Goal: Contribute content: Contribute content

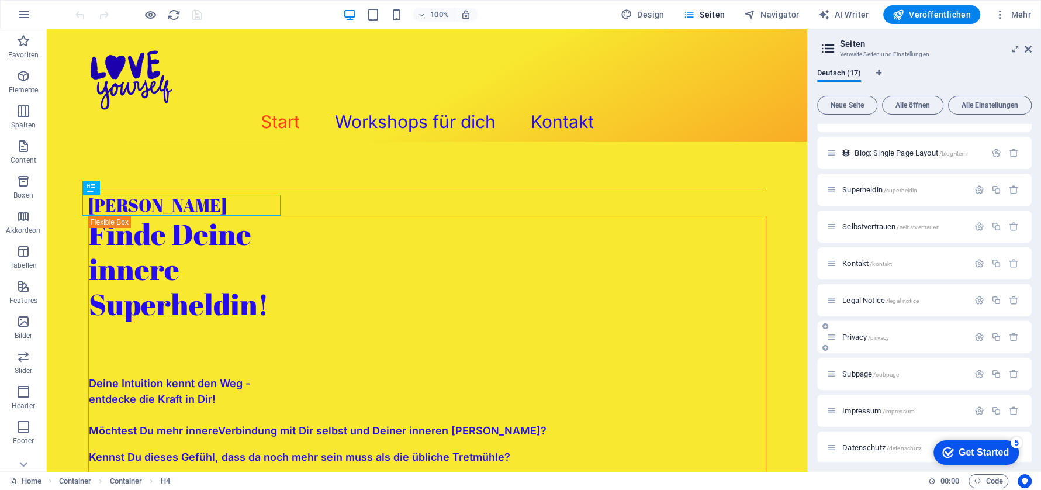
scroll to position [288, 0]
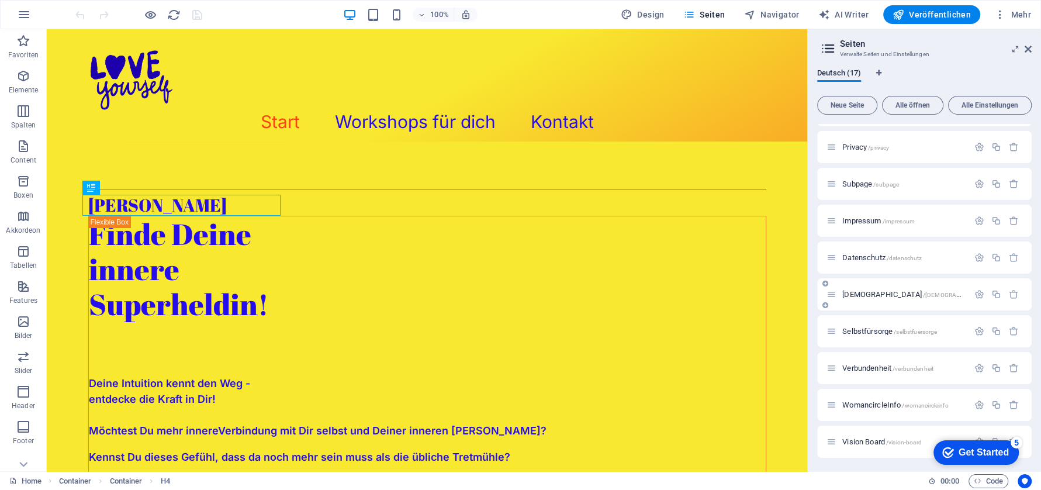
click at [866, 290] on span "[DEMOGRAPHIC_DATA] /[DEMOGRAPHIC_DATA]" at bounding box center [916, 294] width 148 height 9
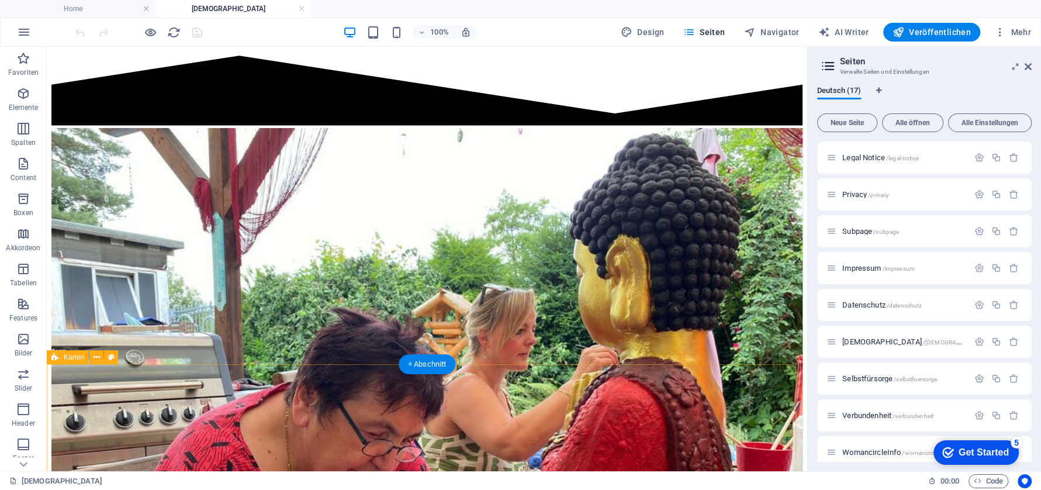
scroll to position [2411, 0]
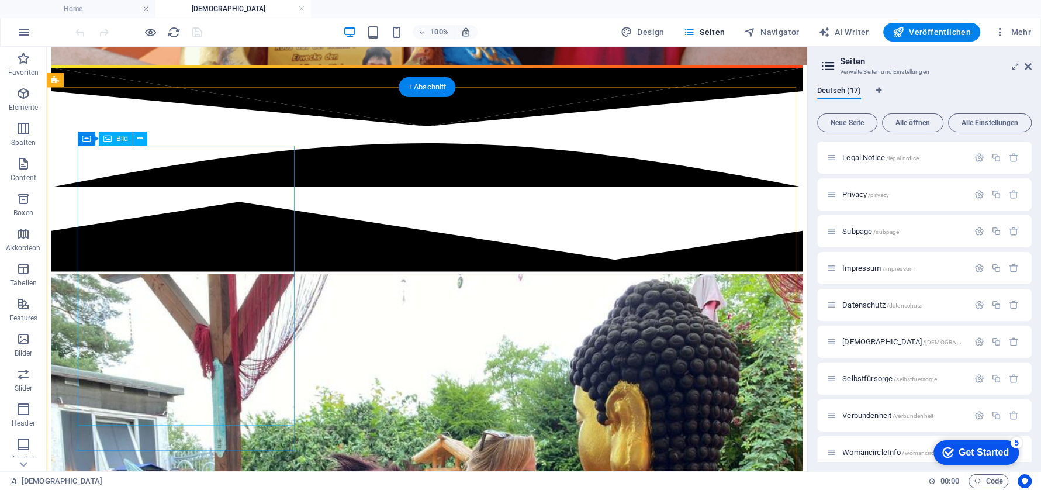
select select "%"
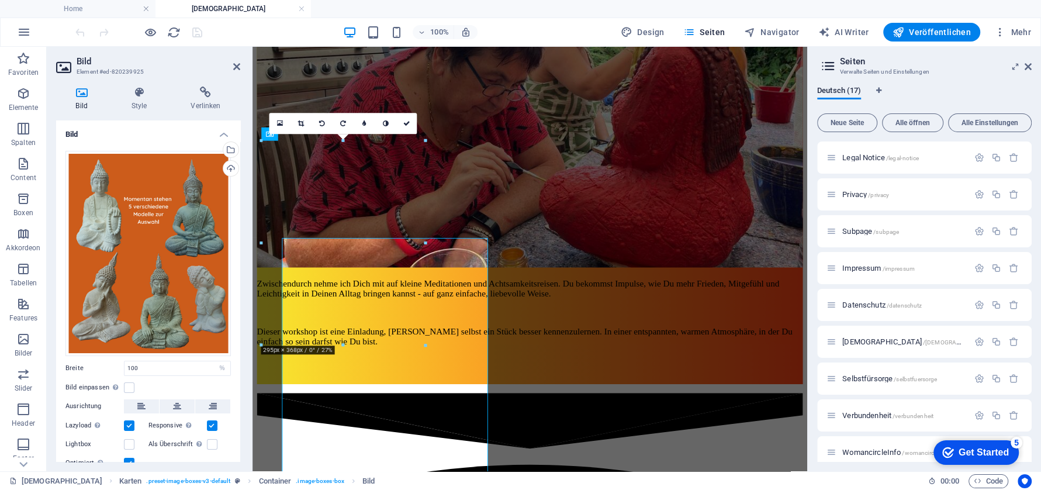
scroll to position [2309, 0]
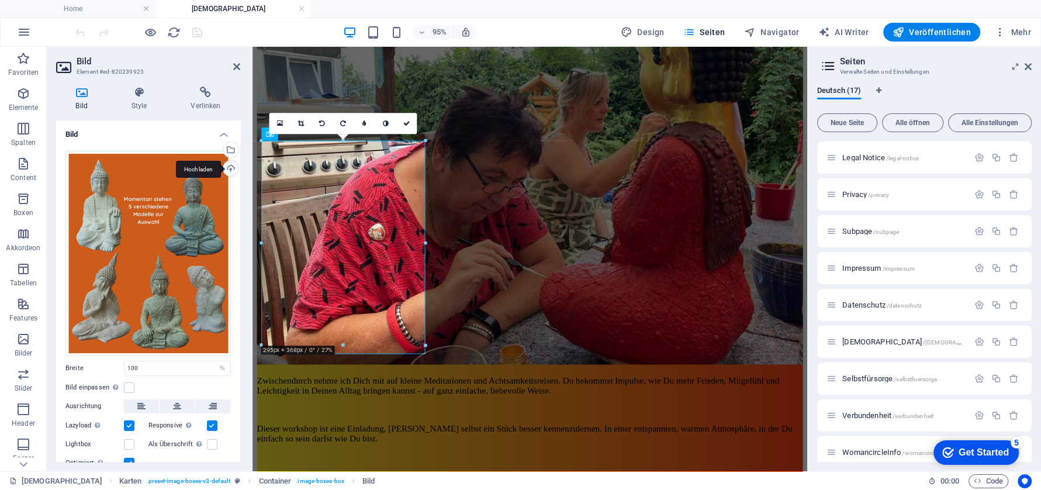
click at [229, 167] on div "Hochladen" at bounding box center [230, 170] width 18 height 18
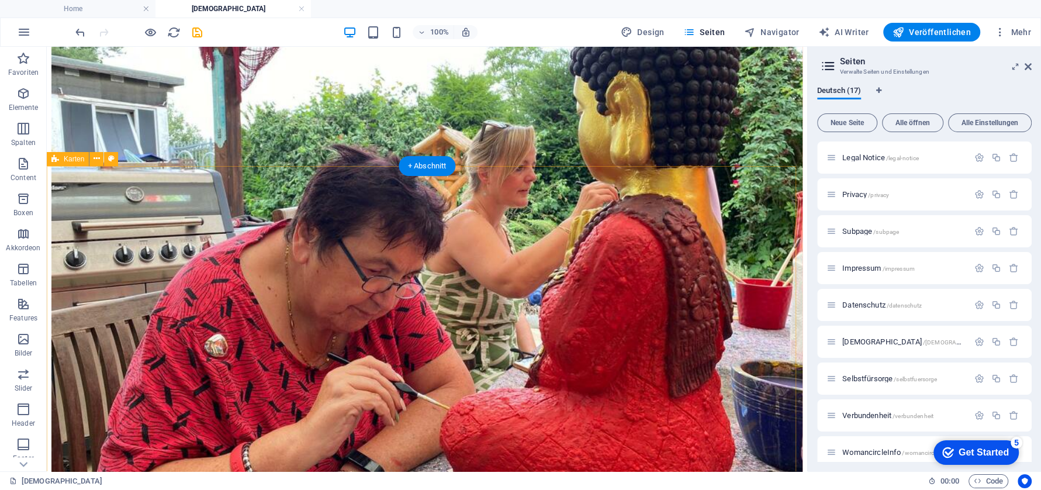
scroll to position [2703, 0]
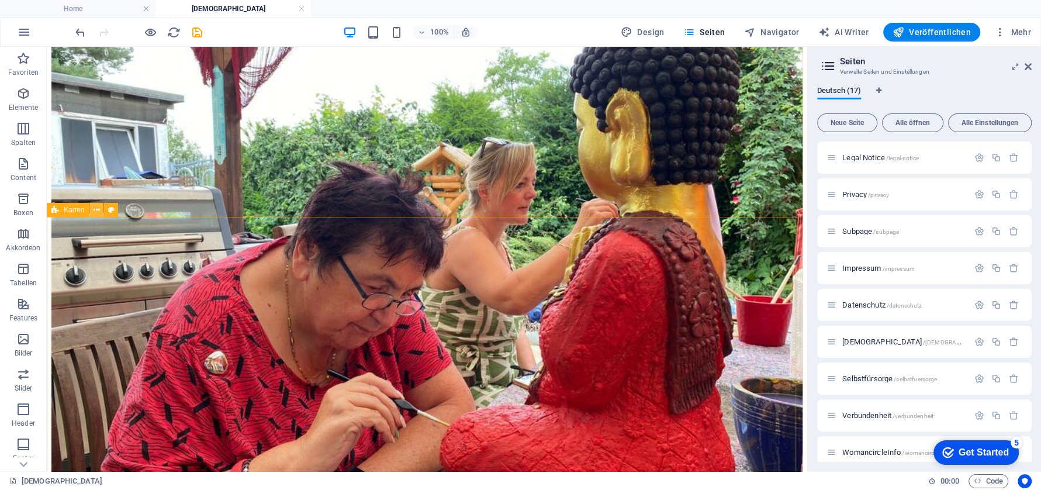
click at [98, 209] on icon at bounding box center [97, 210] width 6 height 12
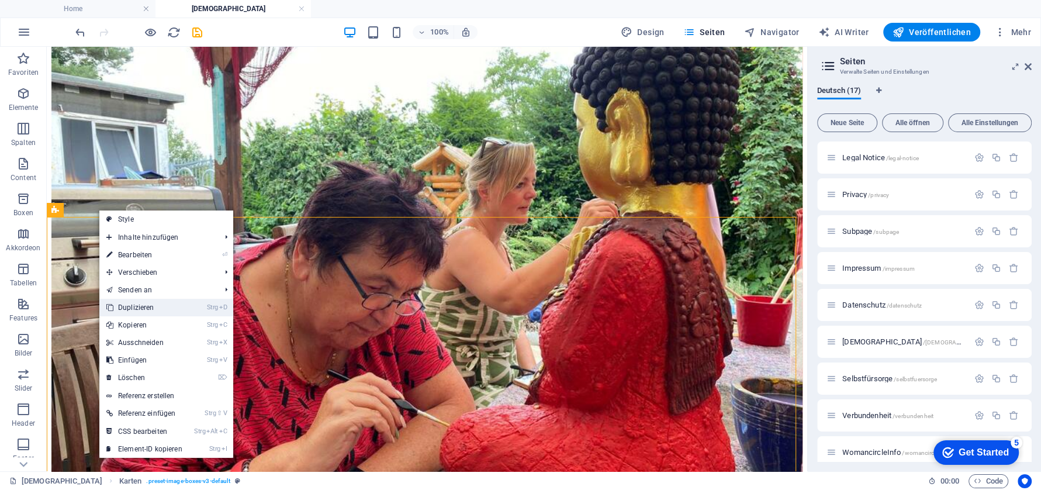
click at [144, 304] on link "Strg D Duplizieren" at bounding box center [144, 308] width 90 height 18
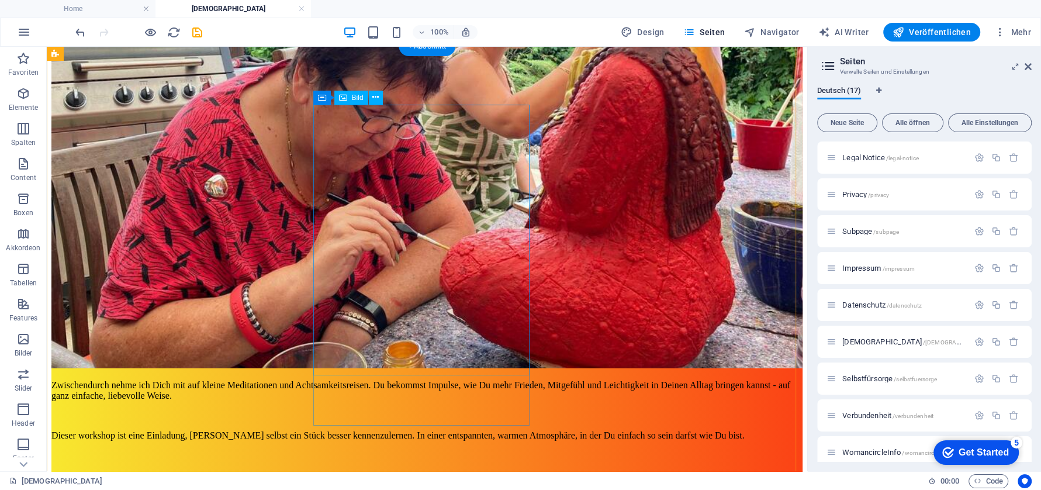
scroll to position [2807, 0]
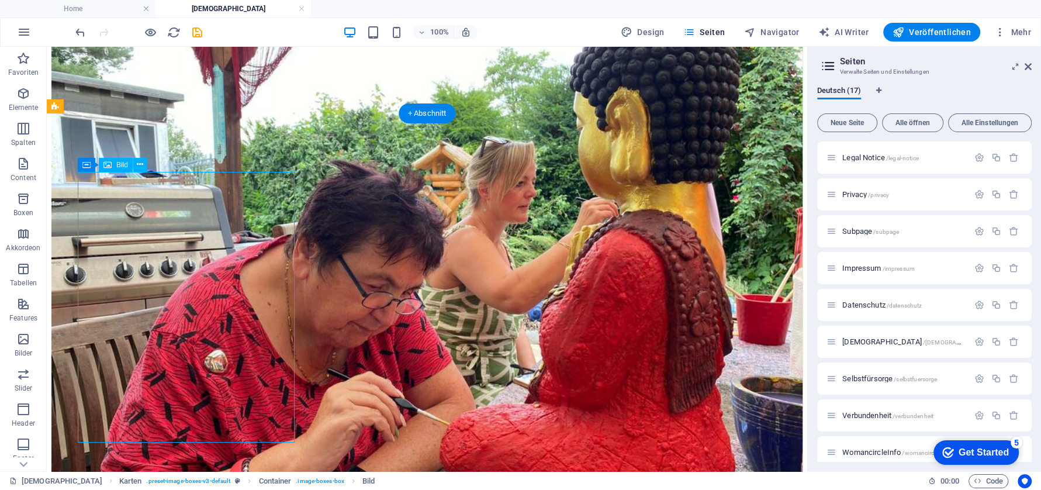
select select "%"
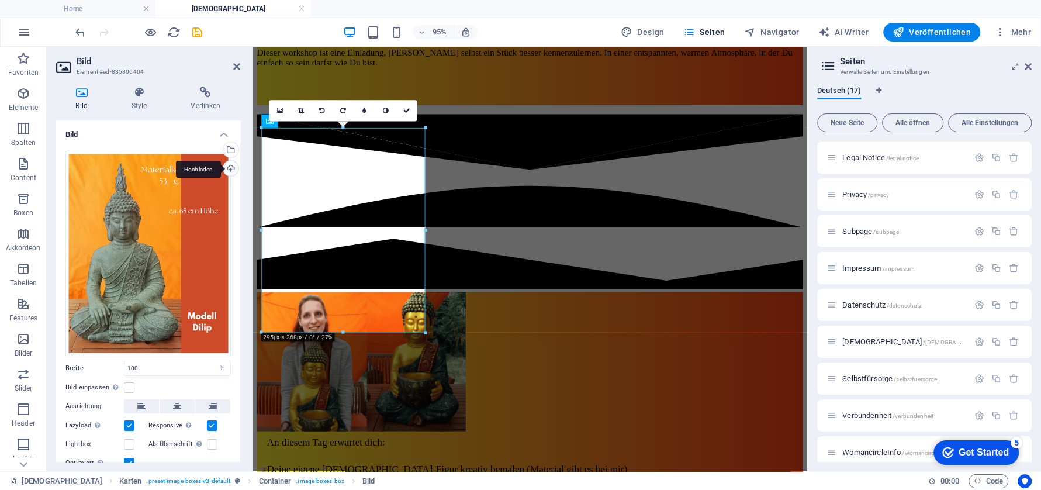
click at [233, 165] on div "Hochladen" at bounding box center [230, 170] width 18 height 18
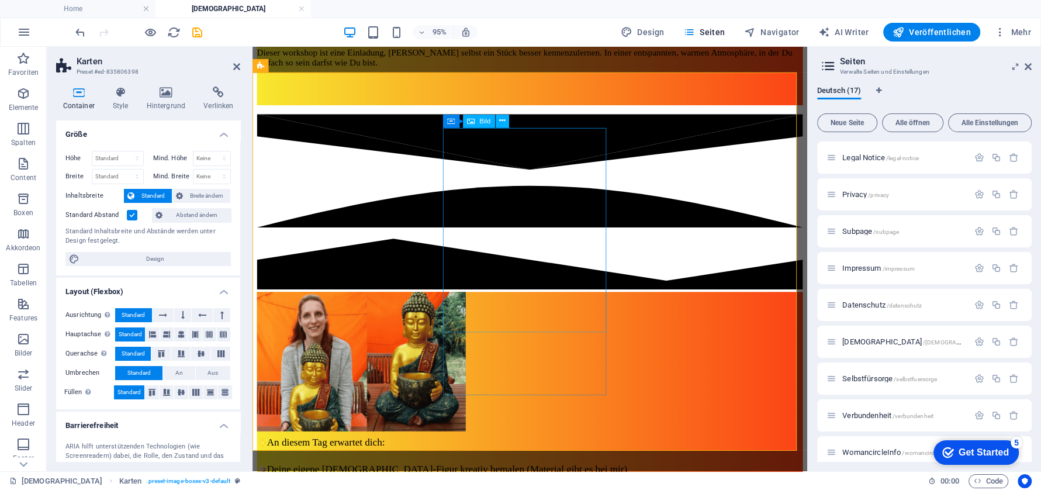
select select "%"
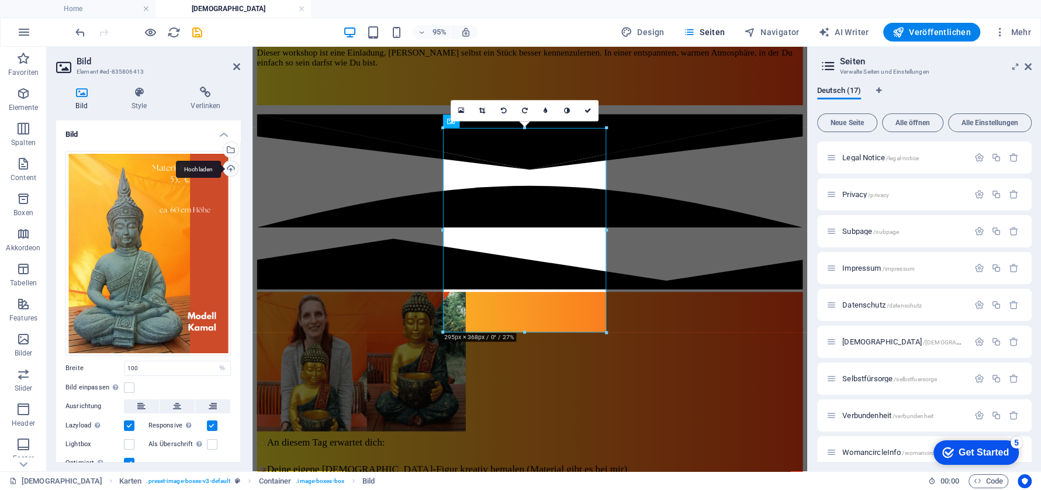
click at [229, 166] on div "Hochladen" at bounding box center [230, 170] width 18 height 18
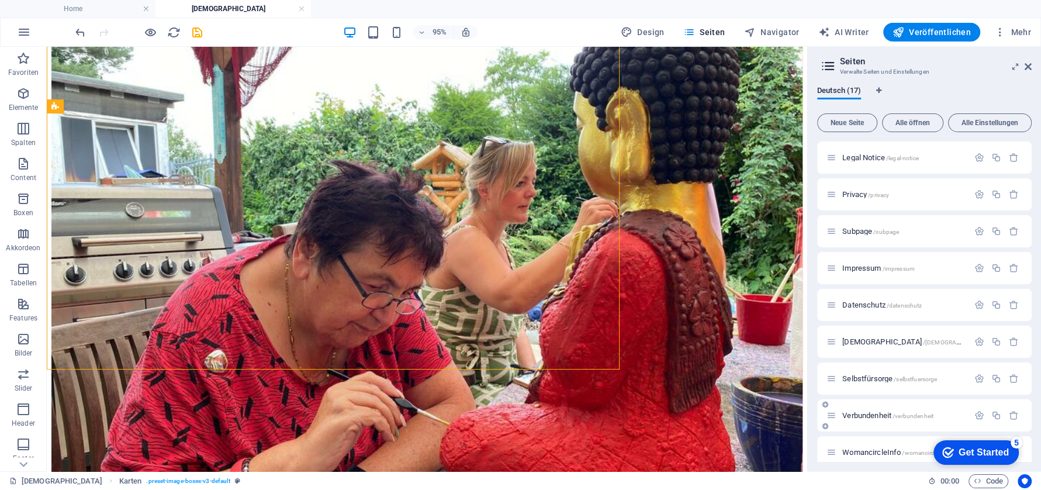
scroll to position [2807, 0]
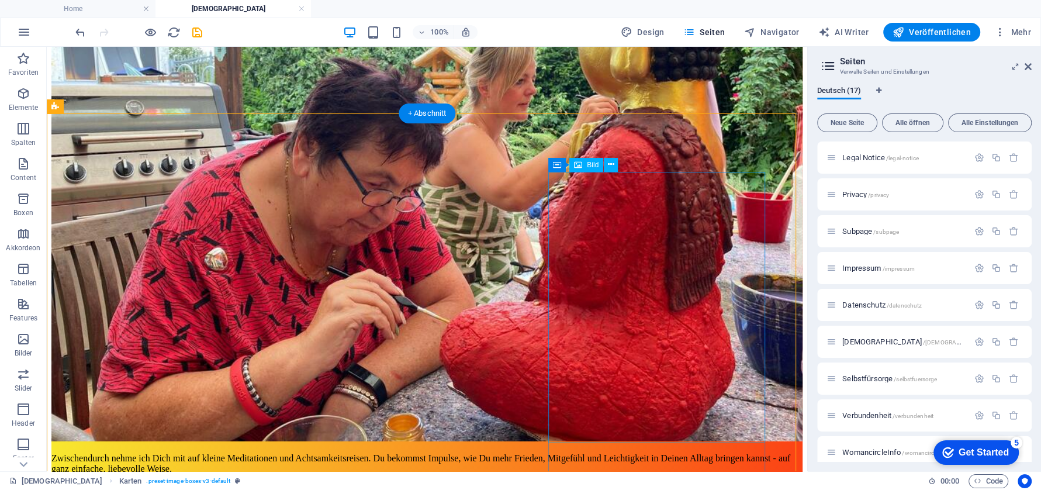
select select "%"
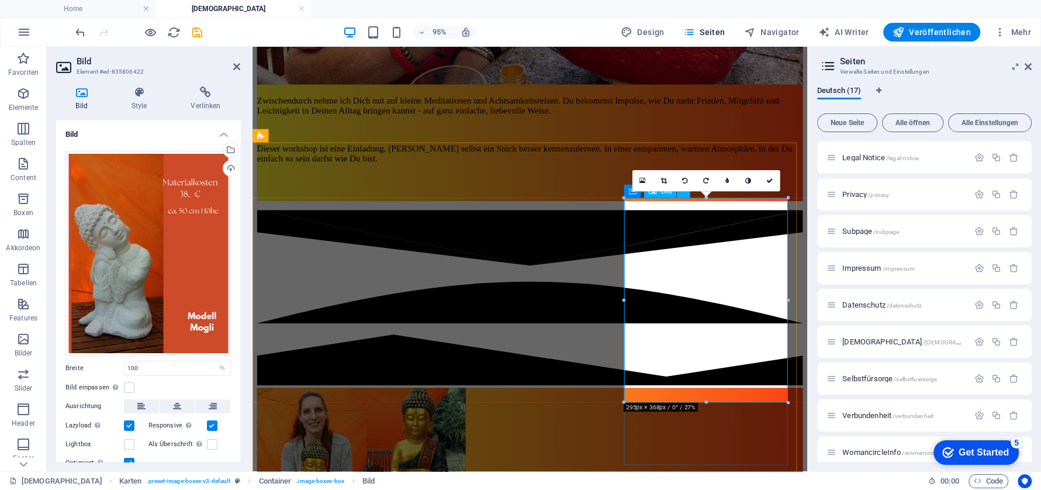
scroll to position [2631, 0]
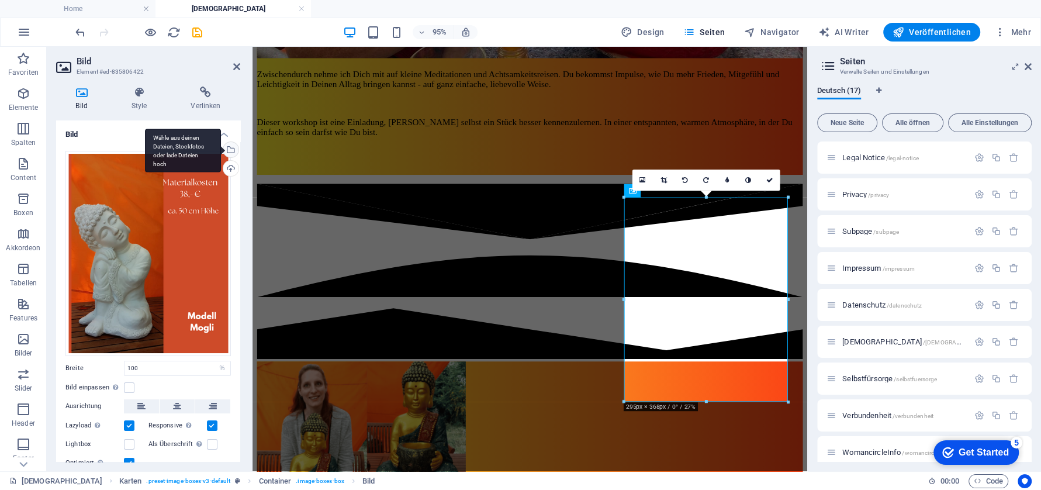
click at [230, 145] on div "Wähle aus deinen Dateien, Stockfotos oder lade Dateien hoch" at bounding box center [230, 151] width 18 height 18
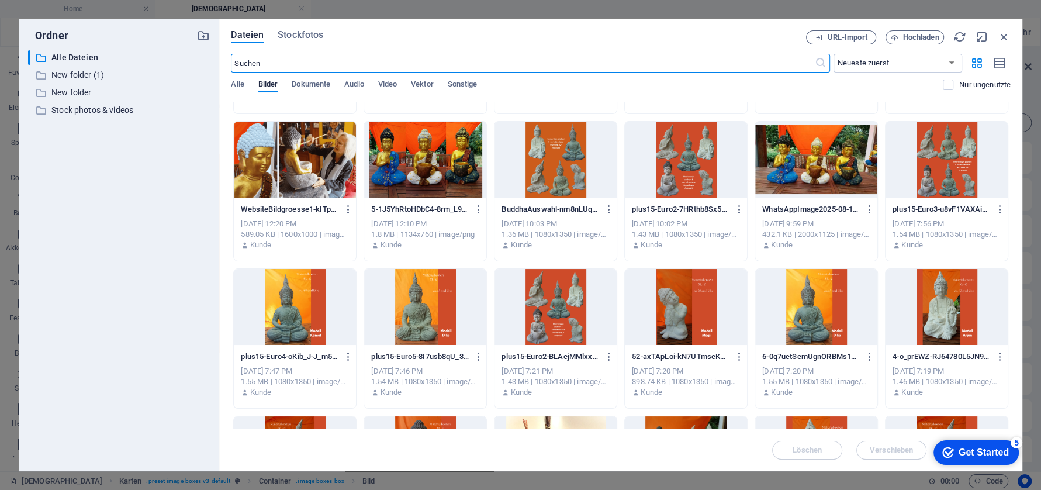
scroll to position [438, 0]
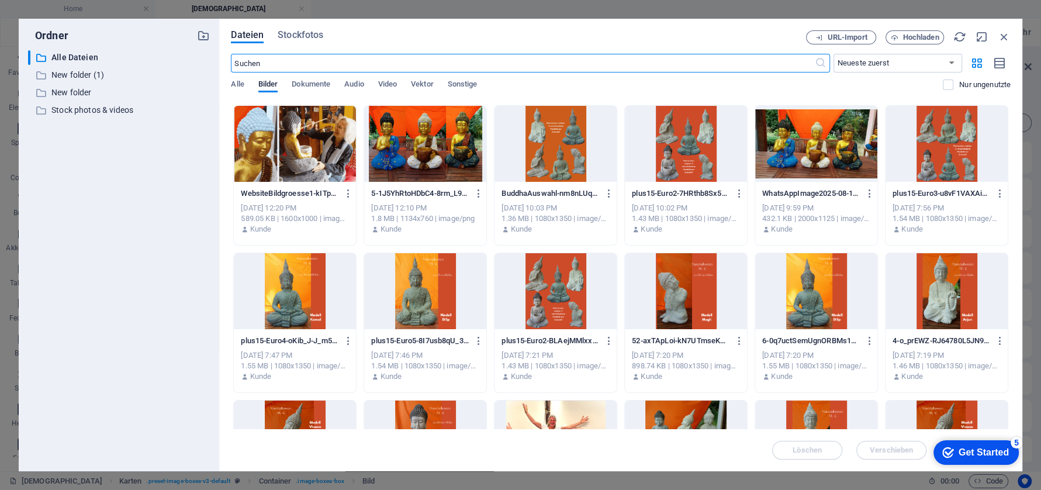
click at [254, 145] on div at bounding box center [295, 144] width 122 height 76
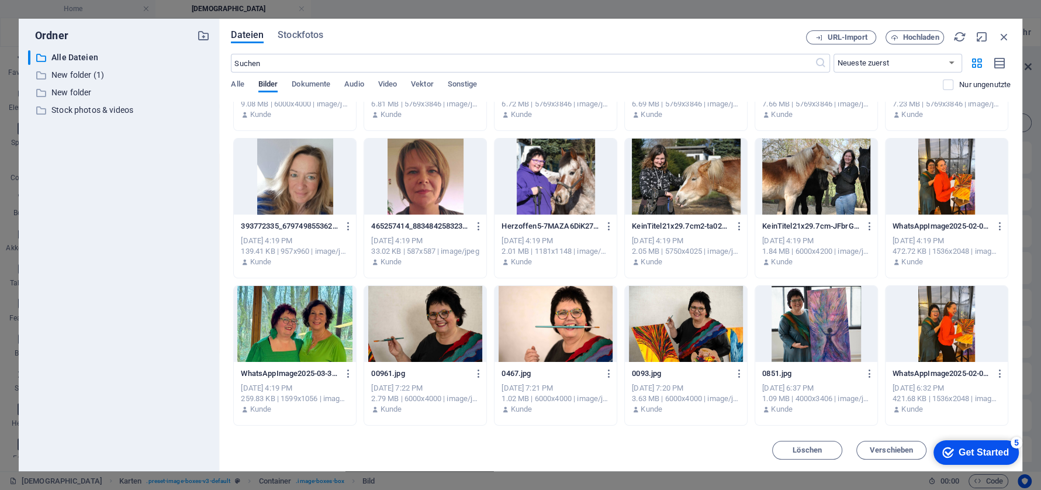
scroll to position [3069, 0]
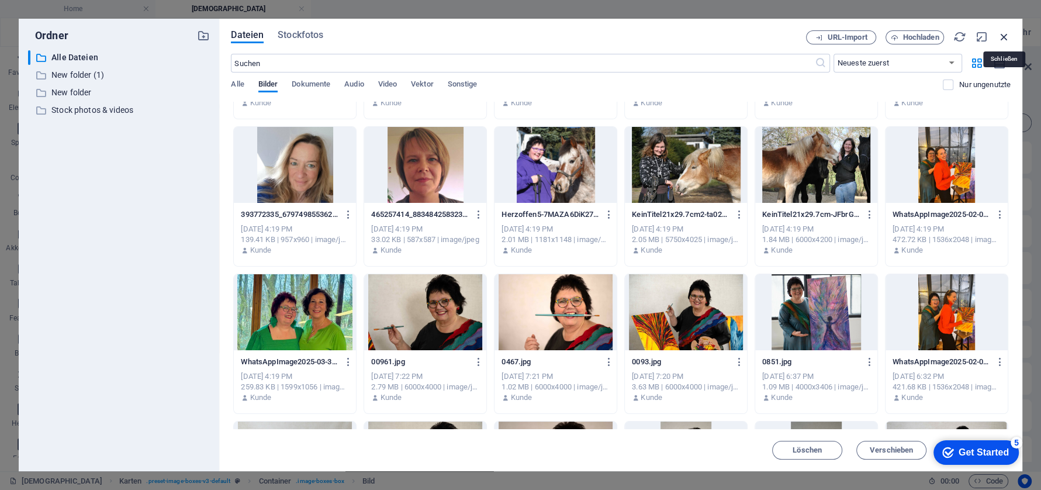
click at [1004, 37] on icon "button" at bounding box center [1004, 36] width 13 height 13
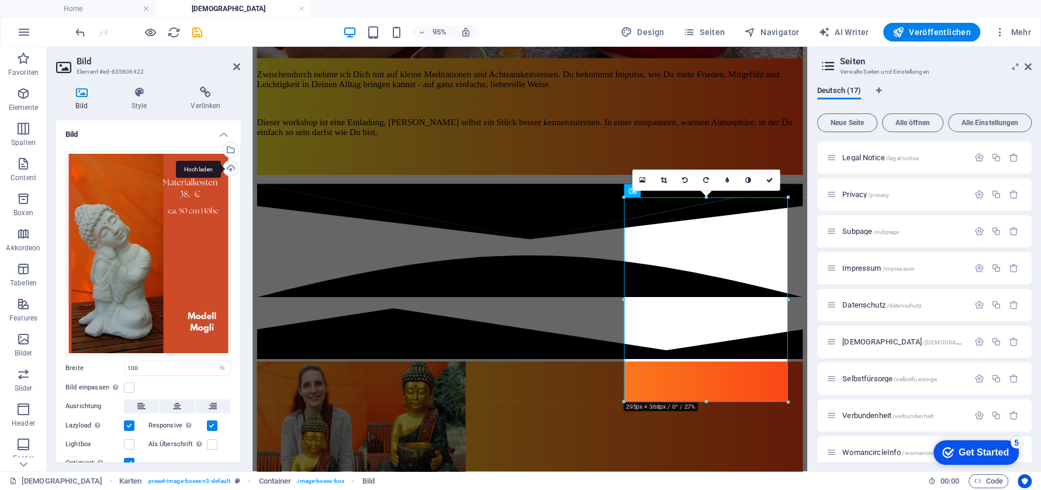
click at [229, 170] on div "Hochladen" at bounding box center [230, 170] width 18 height 18
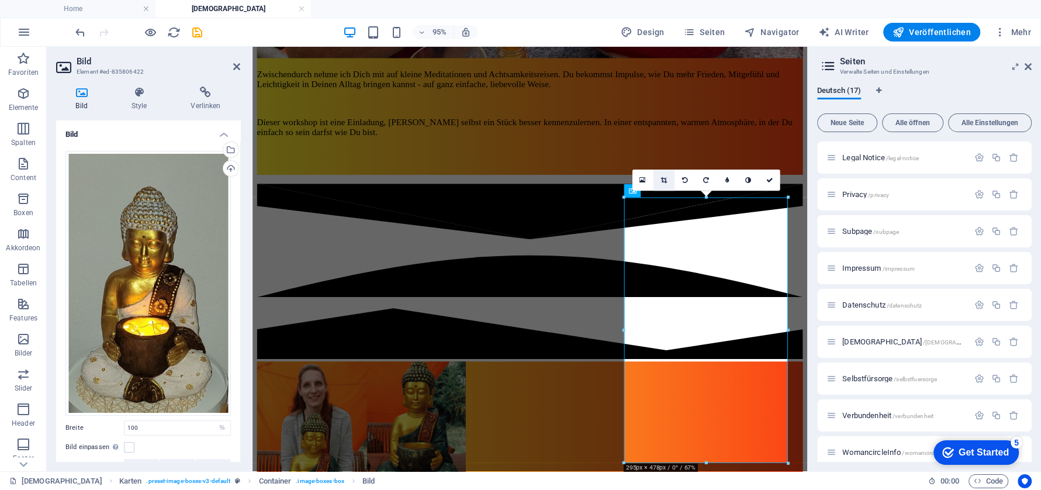
click at [662, 178] on icon at bounding box center [663, 180] width 6 height 6
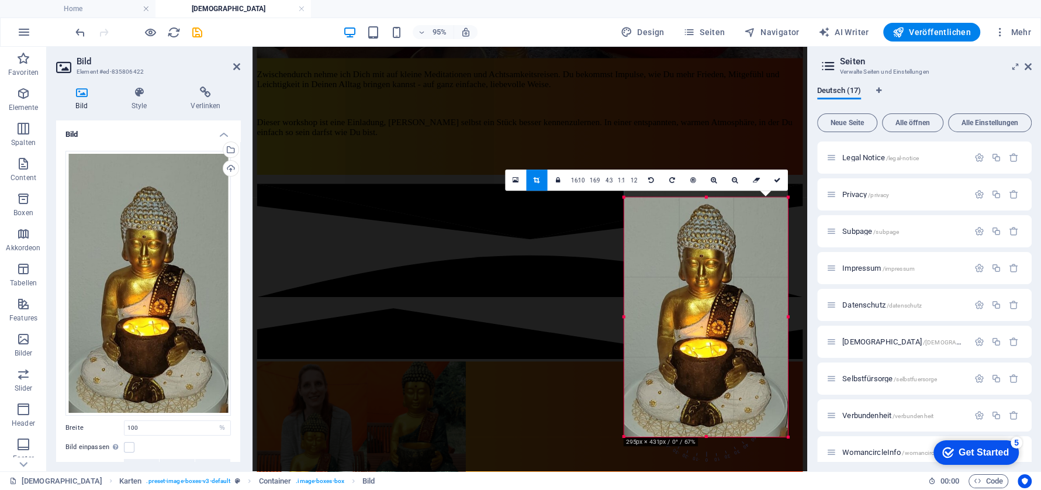
drag, startPoint x: 705, startPoint y: 197, endPoint x: 703, endPoint y: 225, distance: 28.1
click at [703, 225] on div "180 170 160 150 140 130 120 110 100 90 80 70 60 50 40 30 20 10 0 -10 -20 -30 -4…" at bounding box center [706, 316] width 164 height 239
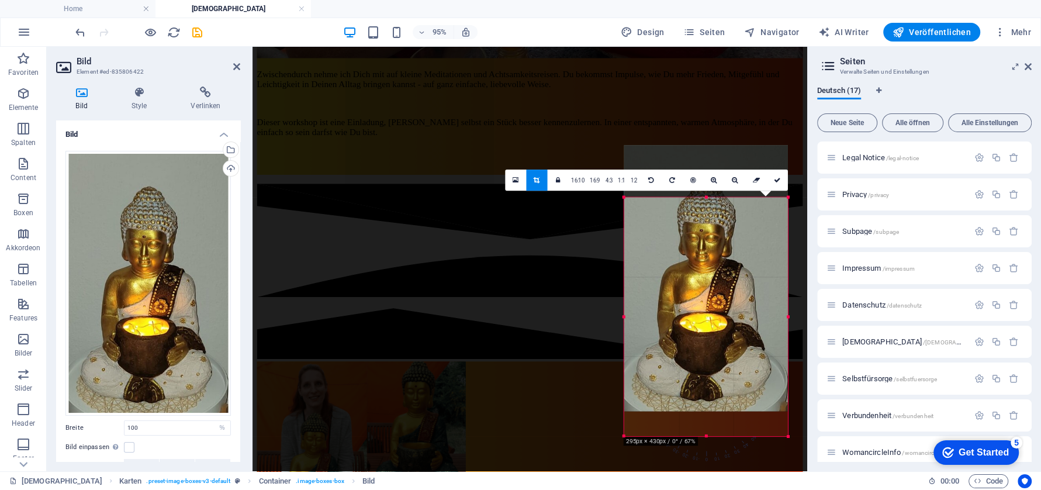
drag, startPoint x: 708, startPoint y: 433, endPoint x: 711, endPoint y: 404, distance: 28.3
click at [711, 404] on div at bounding box center [706, 278] width 164 height 266
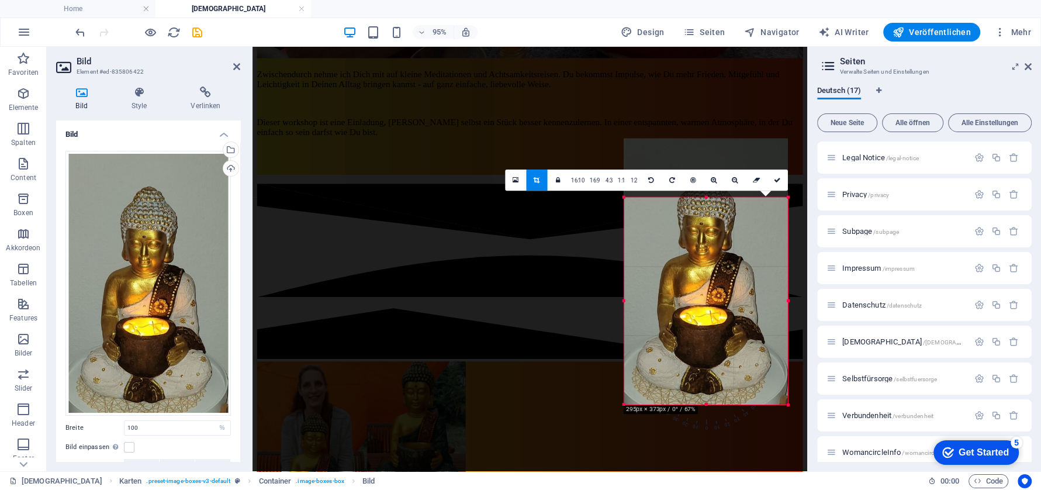
drag, startPoint x: 707, startPoint y: 196, endPoint x: 706, endPoint y: 230, distance: 33.9
click at [706, 230] on div "180 170 160 150 140 130 120 110 100 90 80 70 60 50 40 30 20 10 0 -10 -20 -30 -4…" at bounding box center [706, 300] width 164 height 207
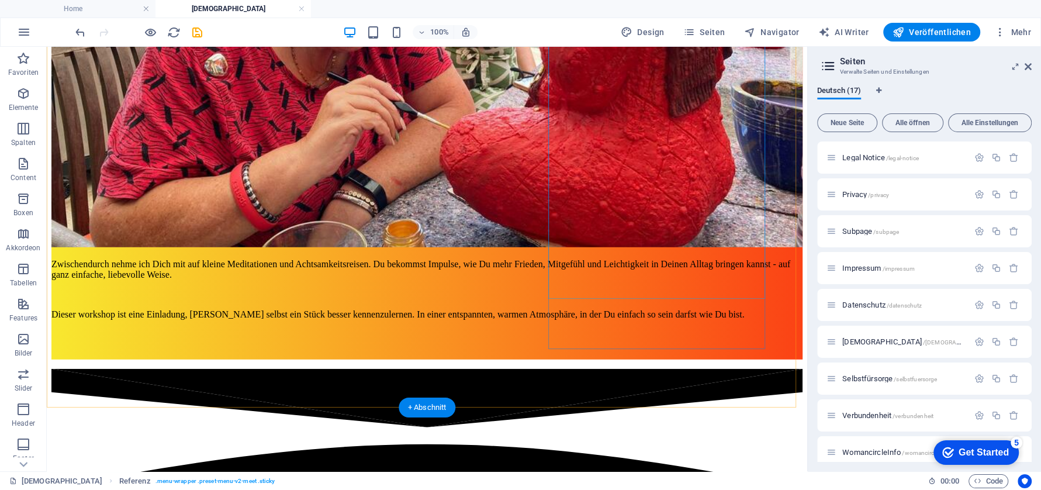
scroll to position [3026, 0]
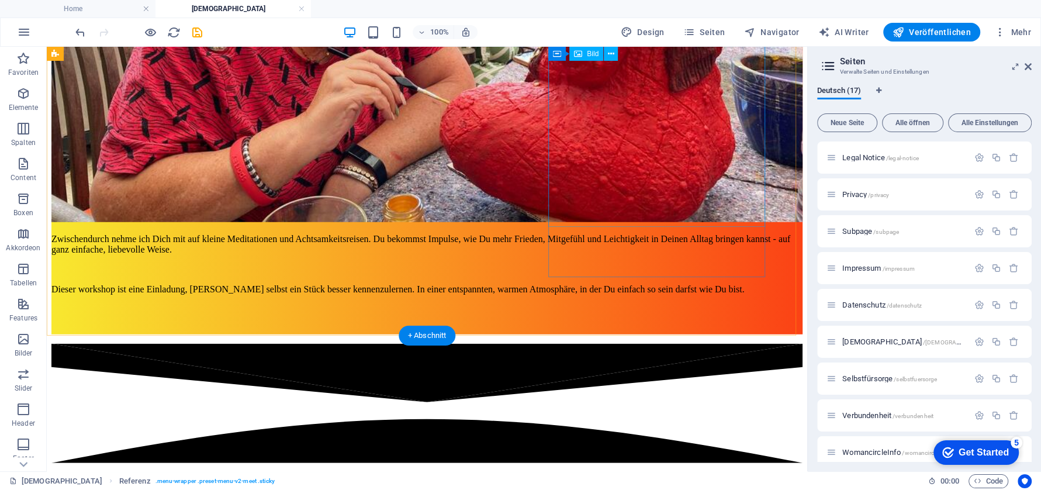
select select "%"
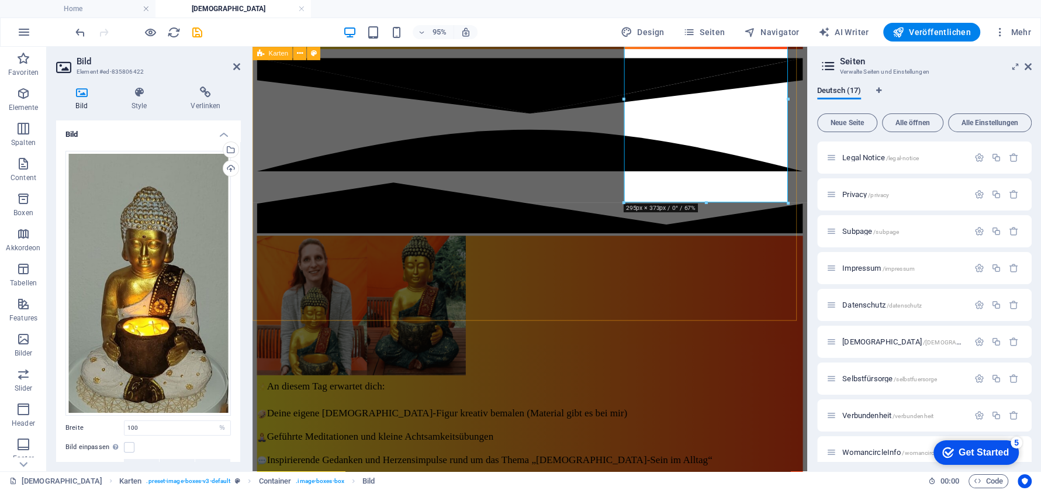
scroll to position [2738, 0]
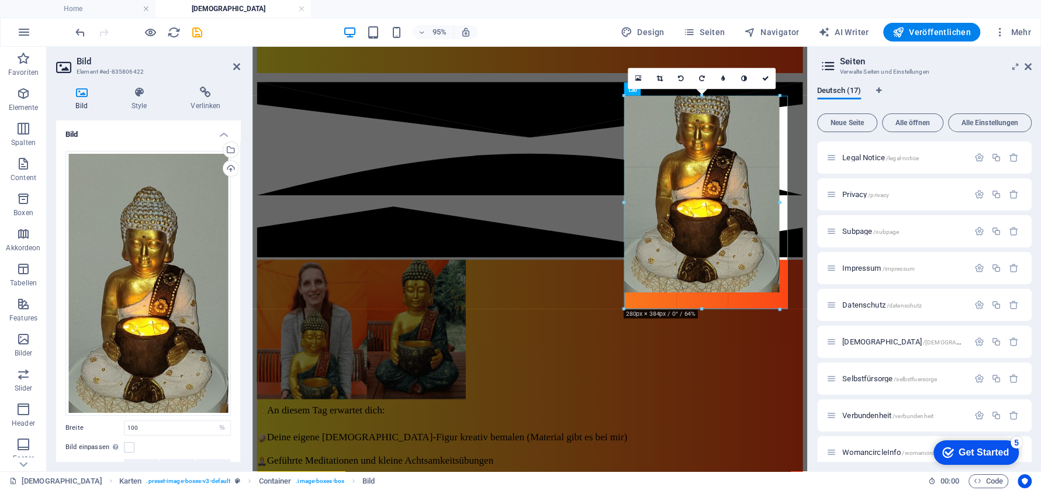
drag, startPoint x: 708, startPoint y: 302, endPoint x: 706, endPoint y: 309, distance: 6.8
type input "279"
select select "px"
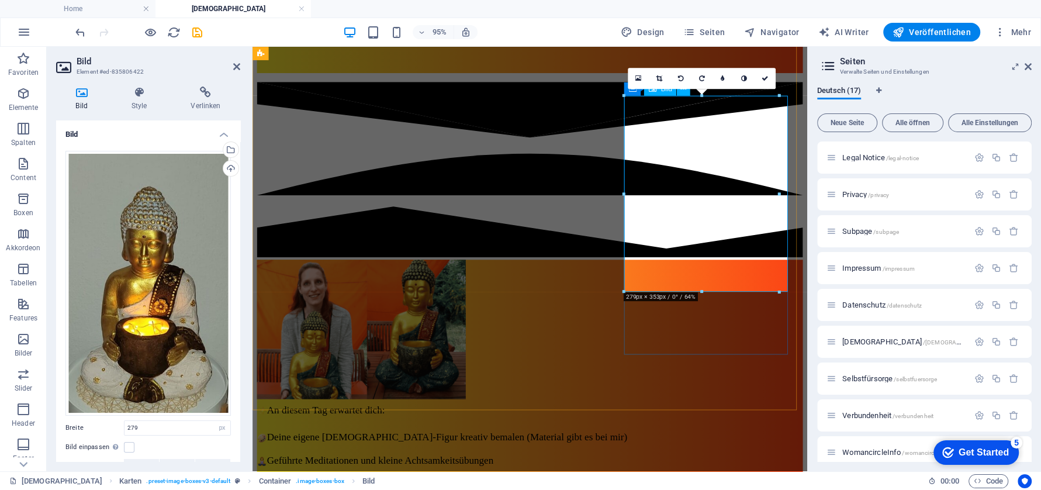
click at [160, 285] on div "Ziehe Dateien zum Hochladen hierher oder klicke hier, um aus Dateien oder koste…" at bounding box center [147, 283] width 165 height 265
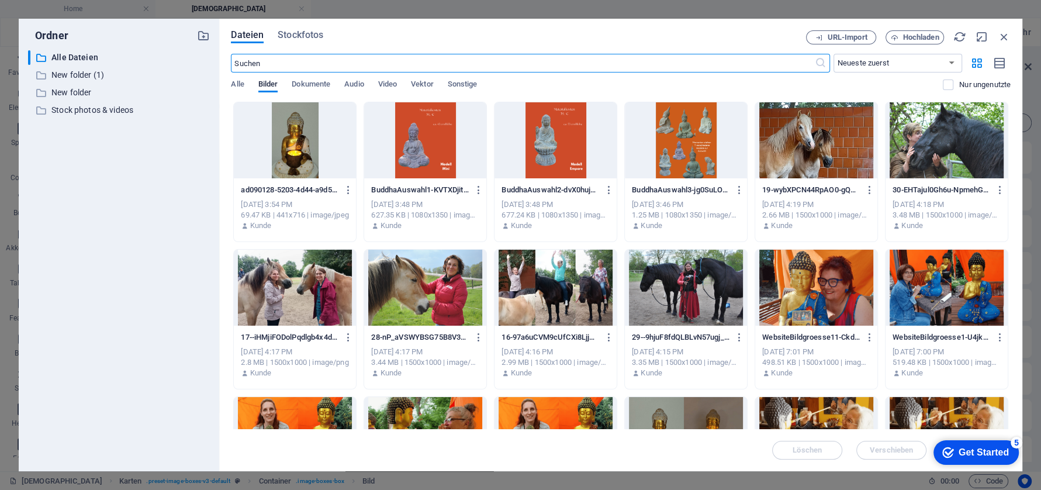
click at [303, 136] on div at bounding box center [295, 140] width 122 height 76
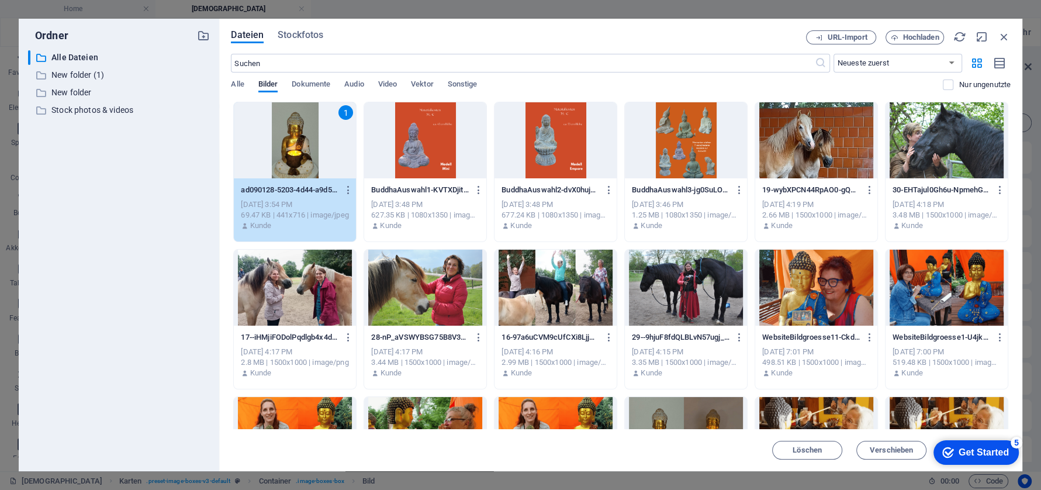
click at [303, 136] on div "1" at bounding box center [295, 140] width 122 height 76
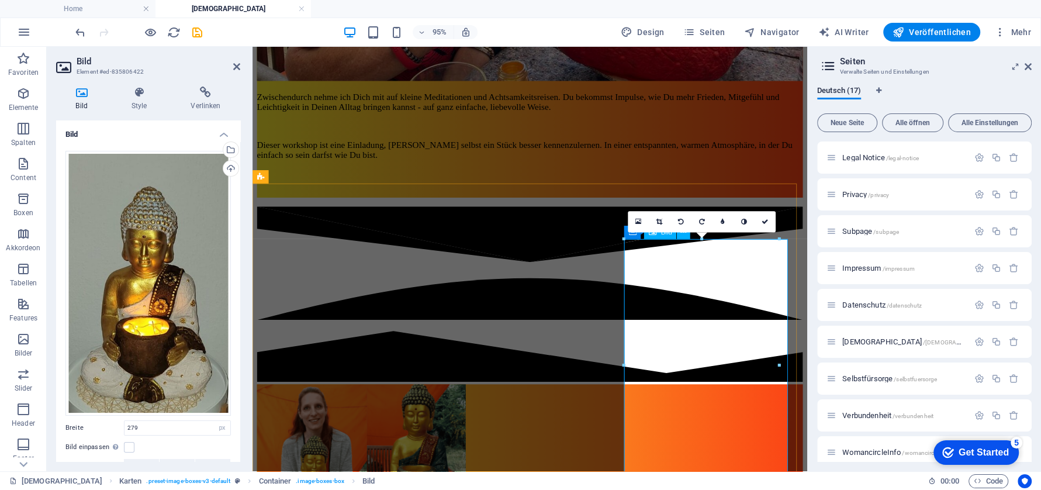
scroll to position [2519, 0]
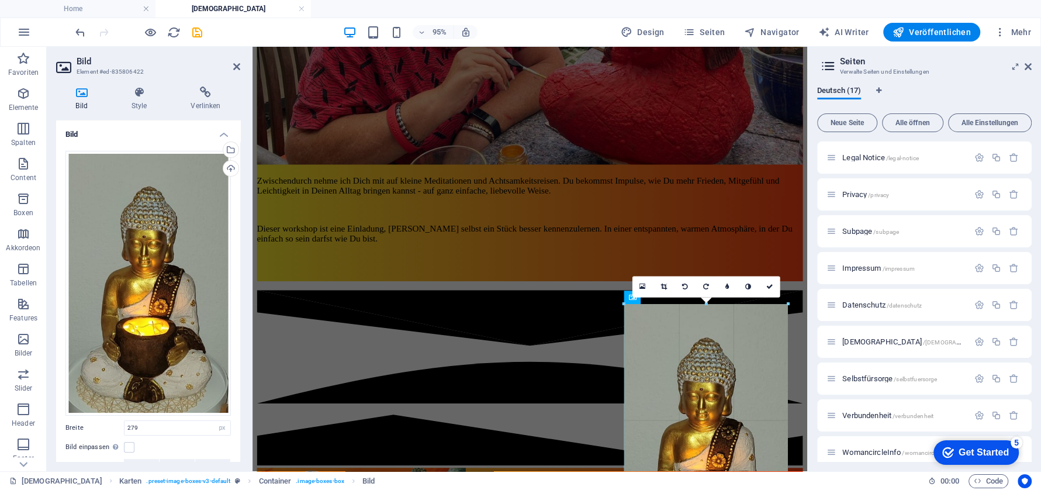
drag, startPoint x: 779, startPoint y: 428, endPoint x: 800, endPoint y: 428, distance: 21.6
type input "294"
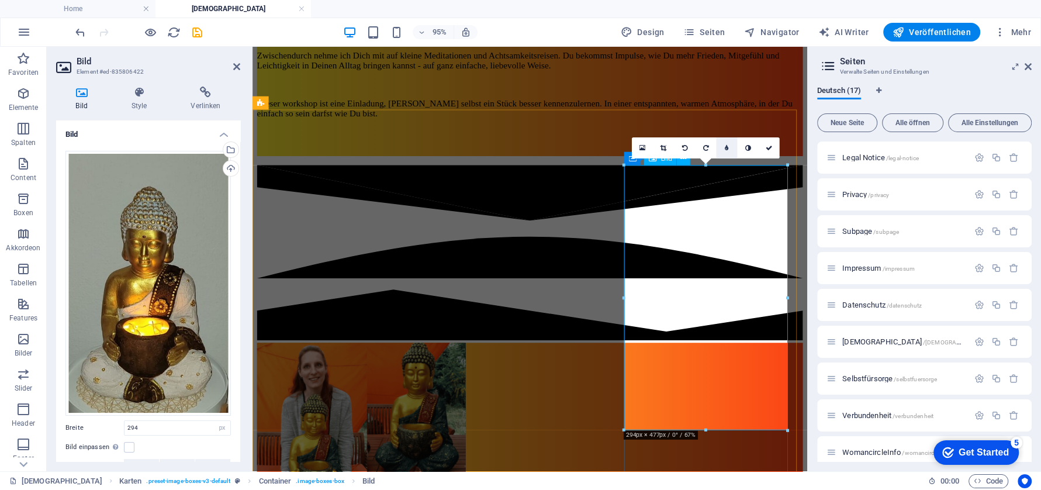
scroll to position [2665, 0]
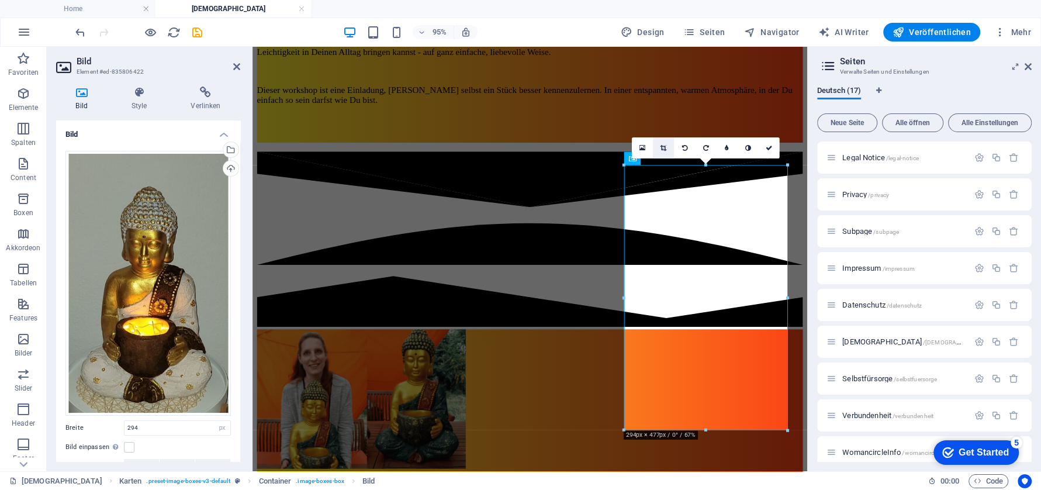
click at [666, 144] on icon at bounding box center [663, 147] width 6 height 6
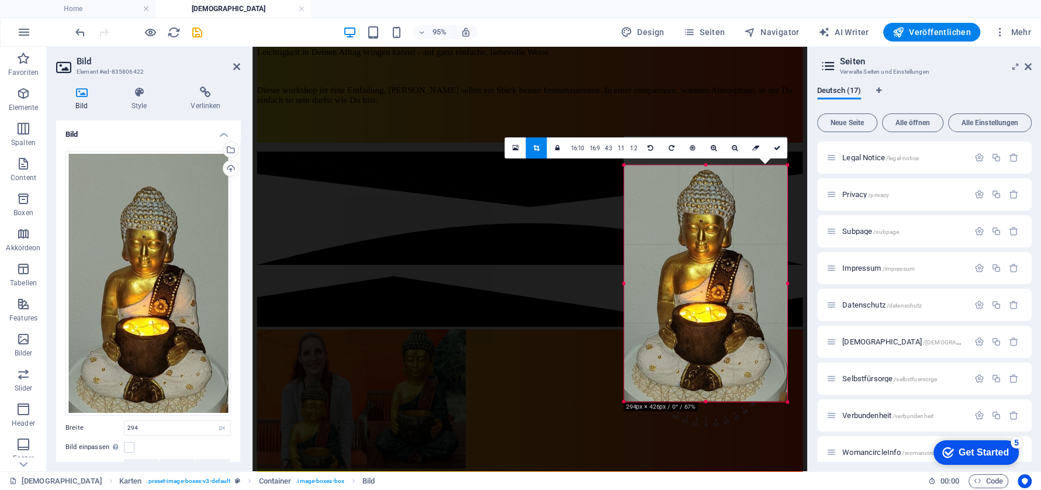
drag, startPoint x: 705, startPoint y: 165, endPoint x: 705, endPoint y: 196, distance: 30.4
click at [705, 196] on div "180 170 160 150 140 130 120 110 100 90 80 70 60 50 40 30 20 10 0 -10 -20 -30 -4…" at bounding box center [705, 283] width 163 height 237
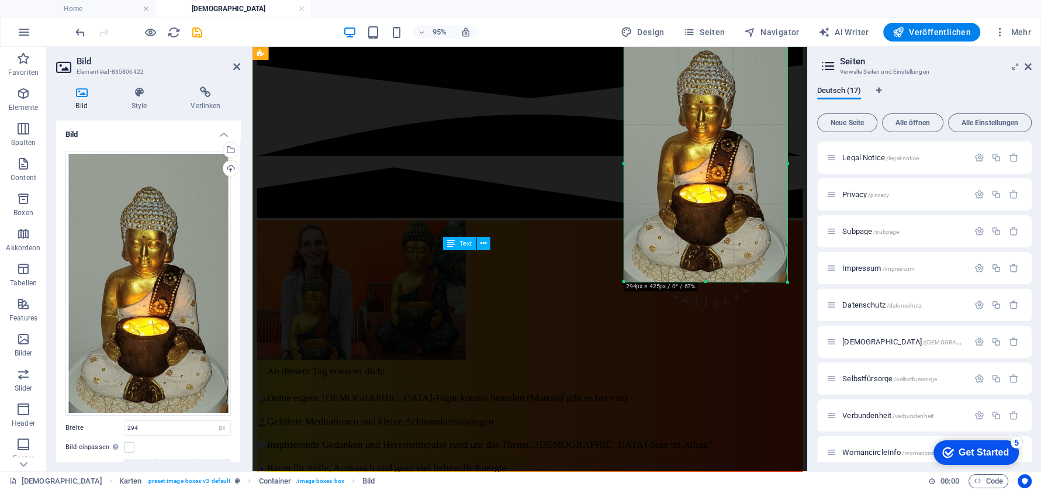
scroll to position [2811, 0]
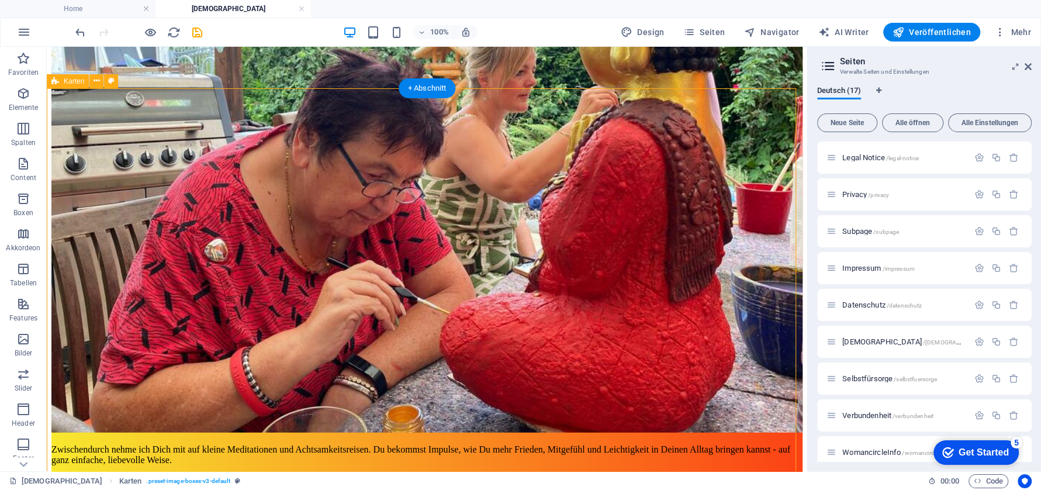
scroll to position [2880, 0]
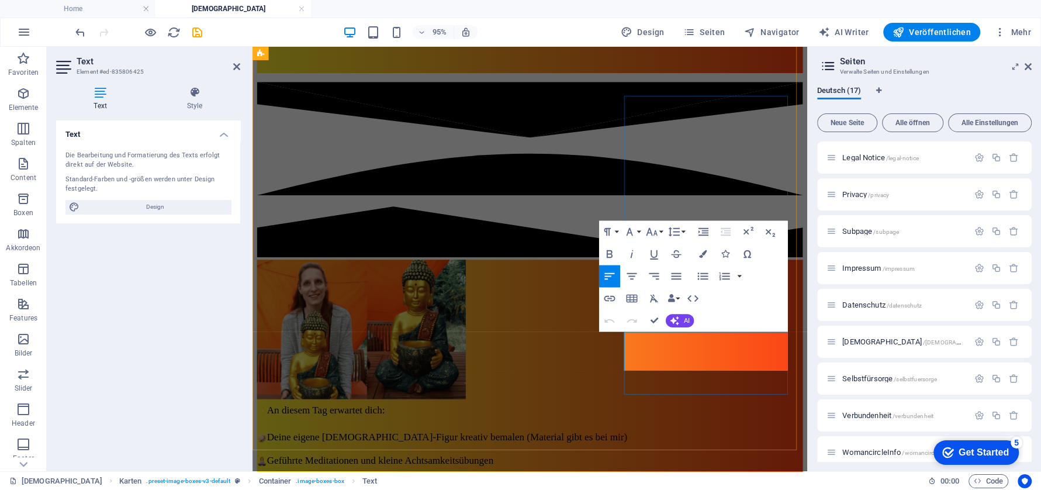
drag, startPoint x: 729, startPoint y: 380, endPoint x: 648, endPoint y: 362, distance: 82.5
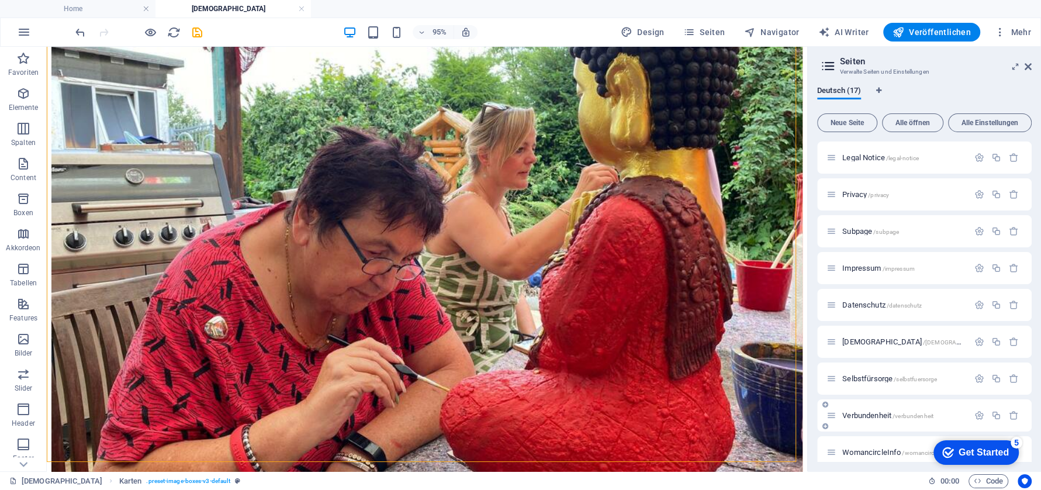
scroll to position [2880, 0]
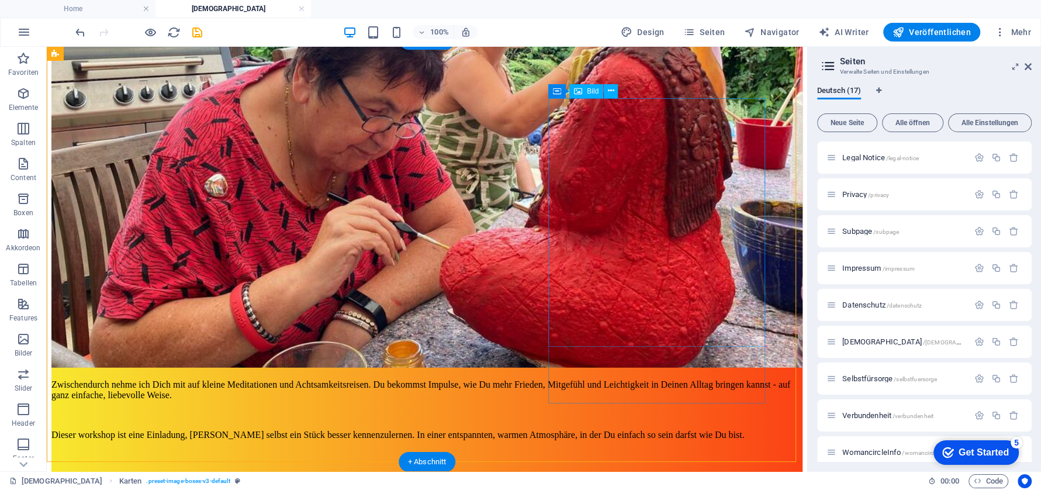
select select "px"
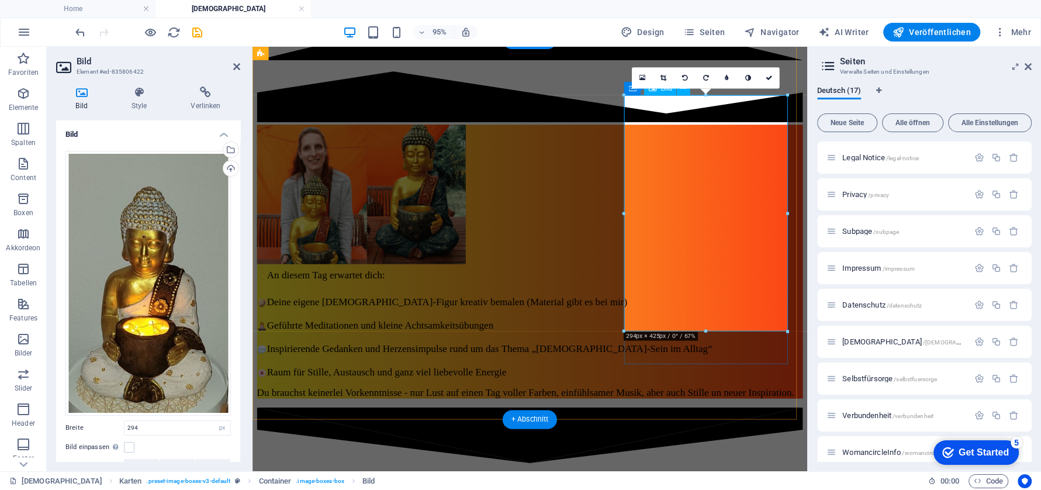
scroll to position [2739, 0]
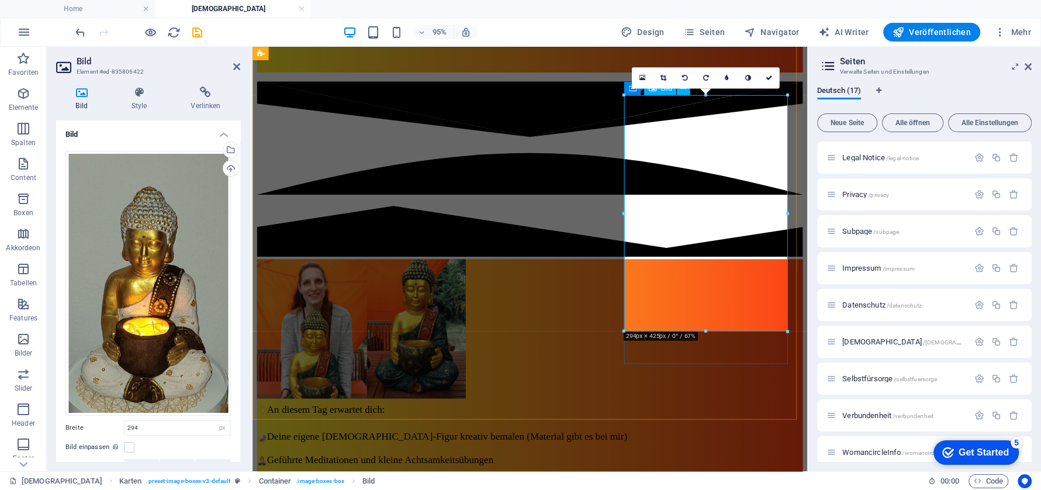
click at [230, 166] on div "Hochladen" at bounding box center [230, 170] width 18 height 18
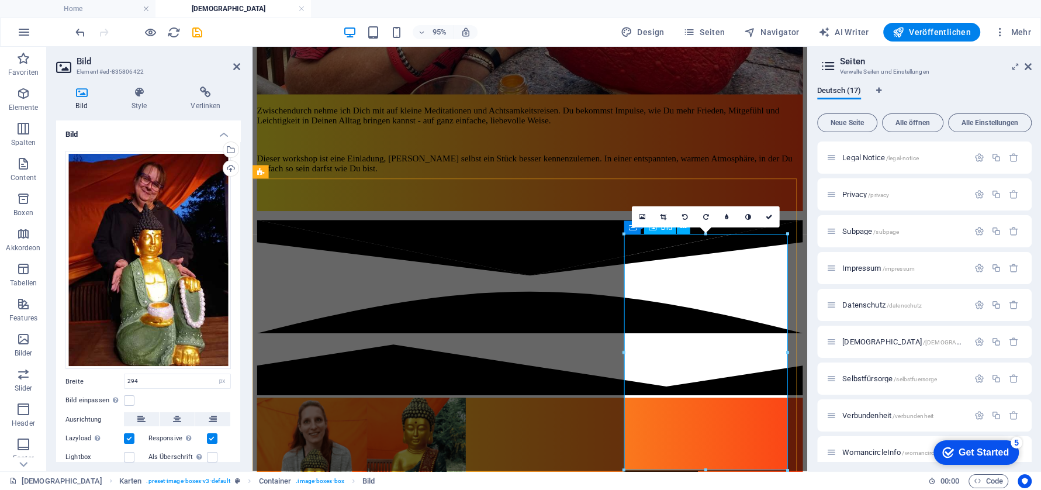
scroll to position [2666, 0]
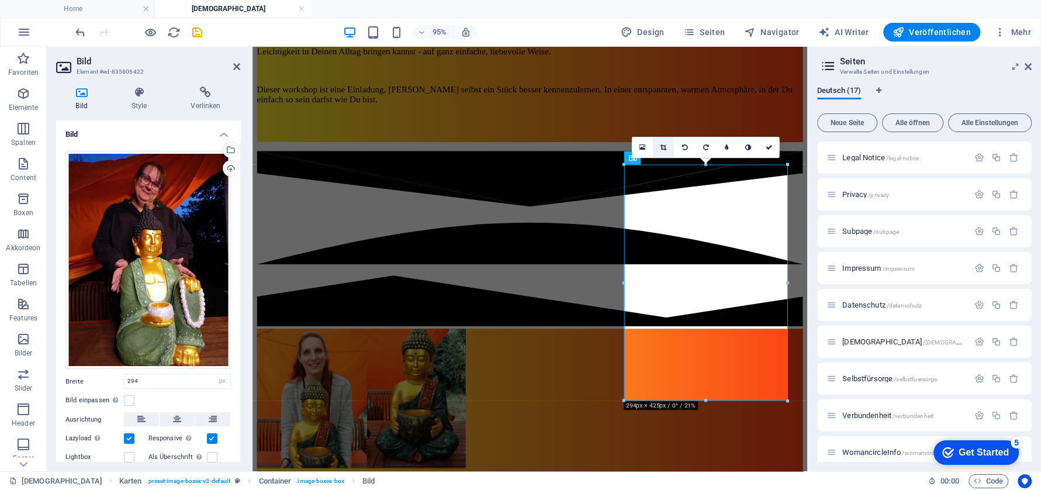
click at [660, 146] on icon at bounding box center [663, 147] width 6 height 6
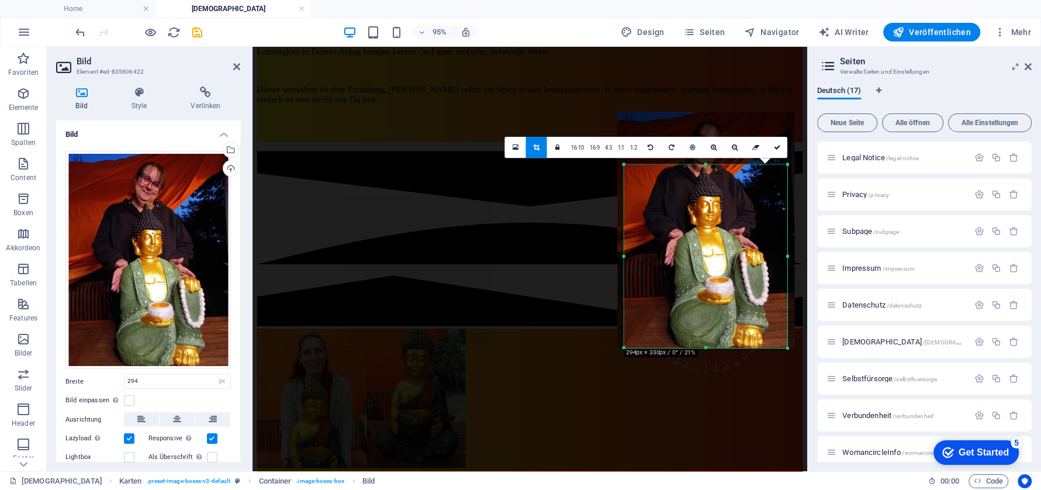
drag, startPoint x: 705, startPoint y: 165, endPoint x: 701, endPoint y: 221, distance: 55.7
click at [701, 221] on div "180 170 160 150 140 130 120 110 100 90 80 70 60 50 40 30 20 10 0 -10 -20 -30 -4…" at bounding box center [705, 255] width 163 height 183
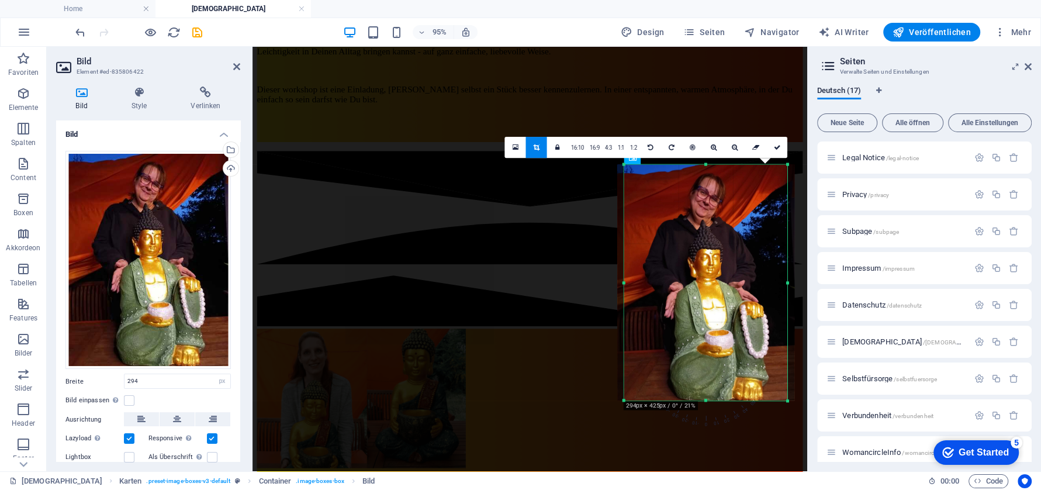
drag, startPoint x: 705, startPoint y: 163, endPoint x: 717, endPoint y: 104, distance: 60.2
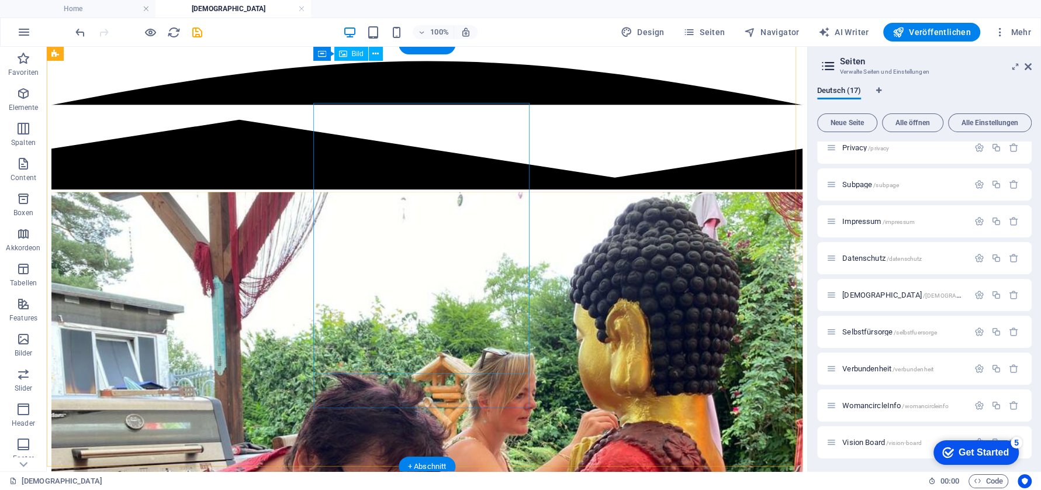
scroll to position [2403, 0]
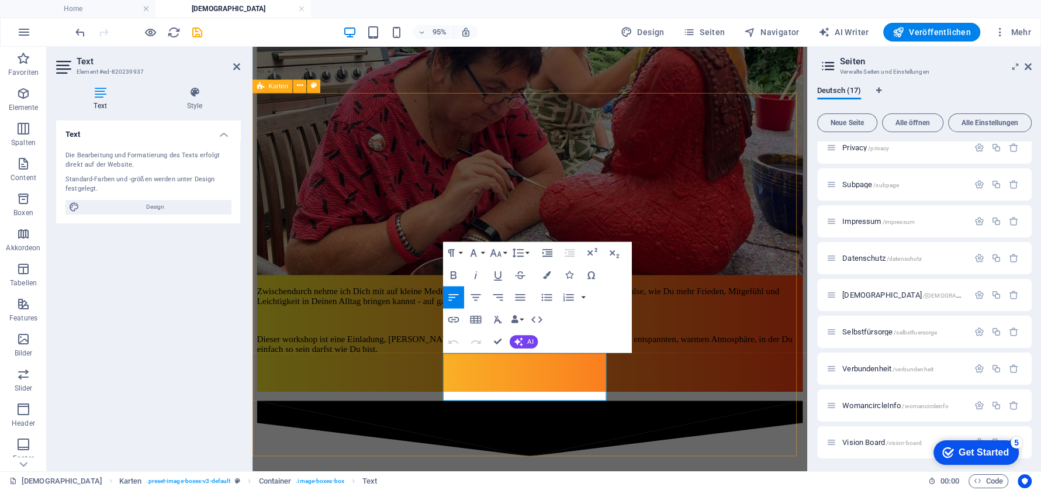
scroll to position [2301, 0]
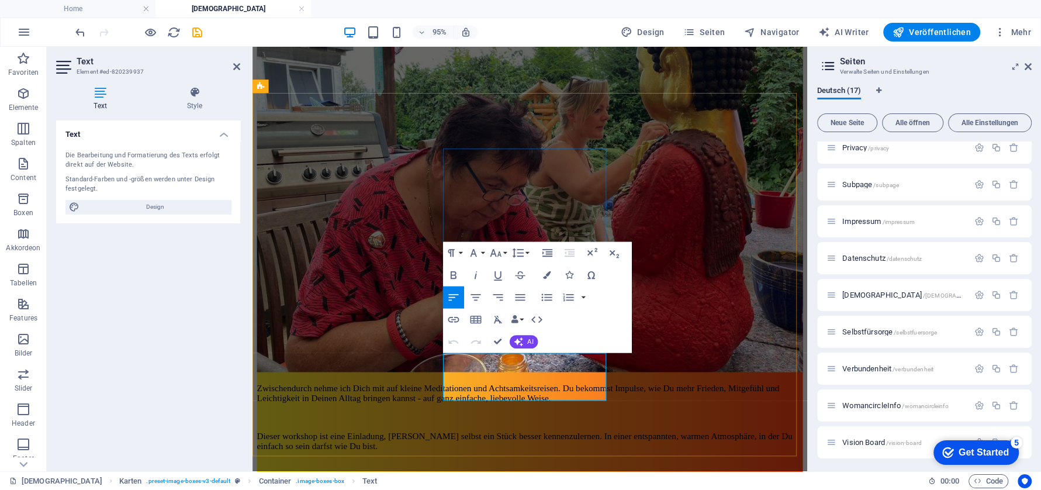
drag, startPoint x: 577, startPoint y: 385, endPoint x: 572, endPoint y: 388, distance: 6.8
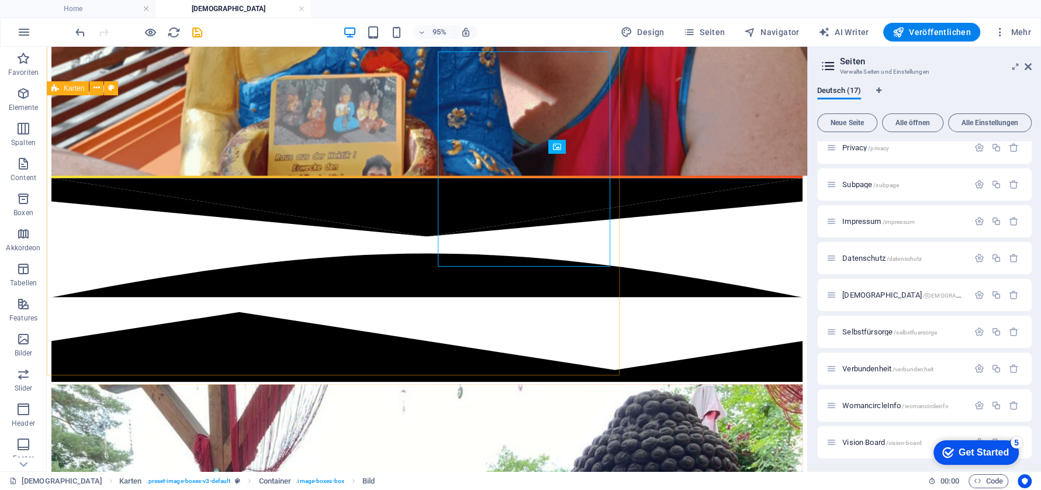
scroll to position [2403, 0]
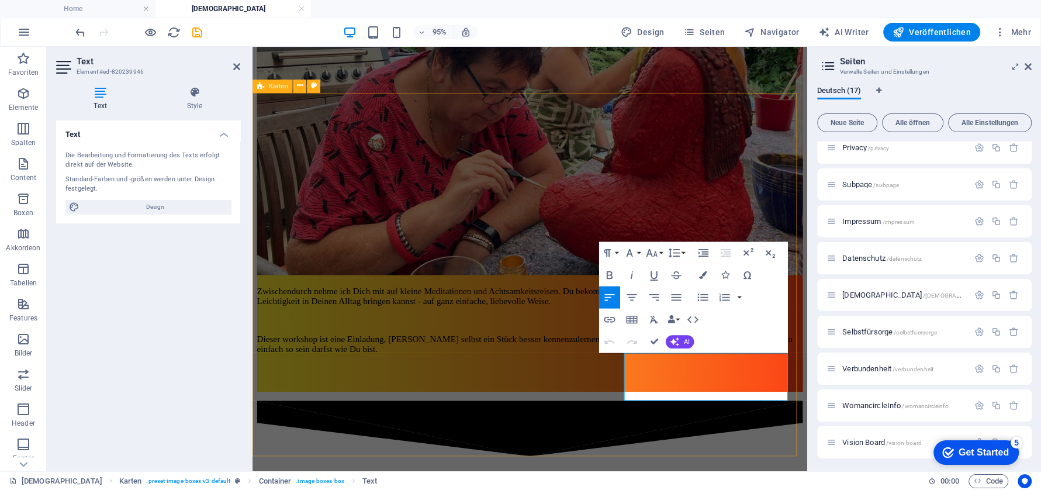
scroll to position [2301, 0]
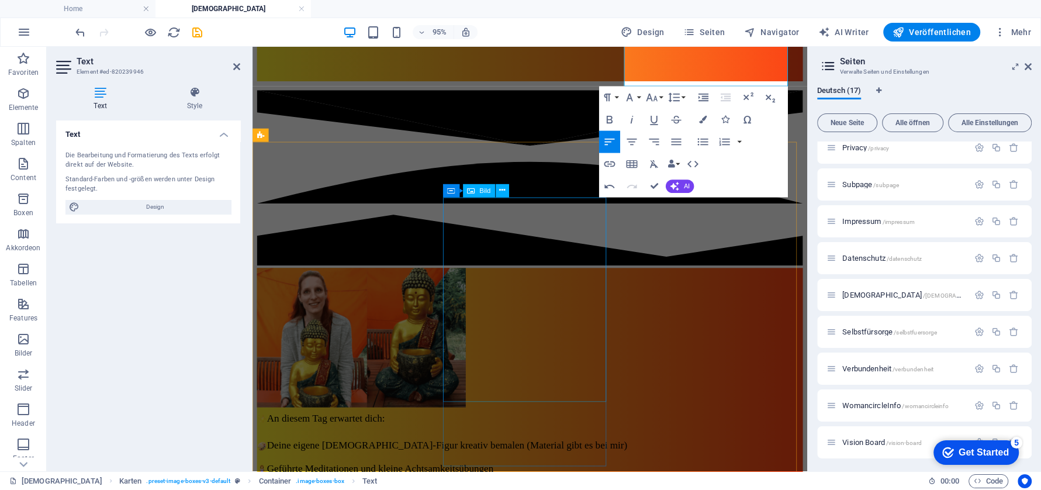
scroll to position [2739, 0]
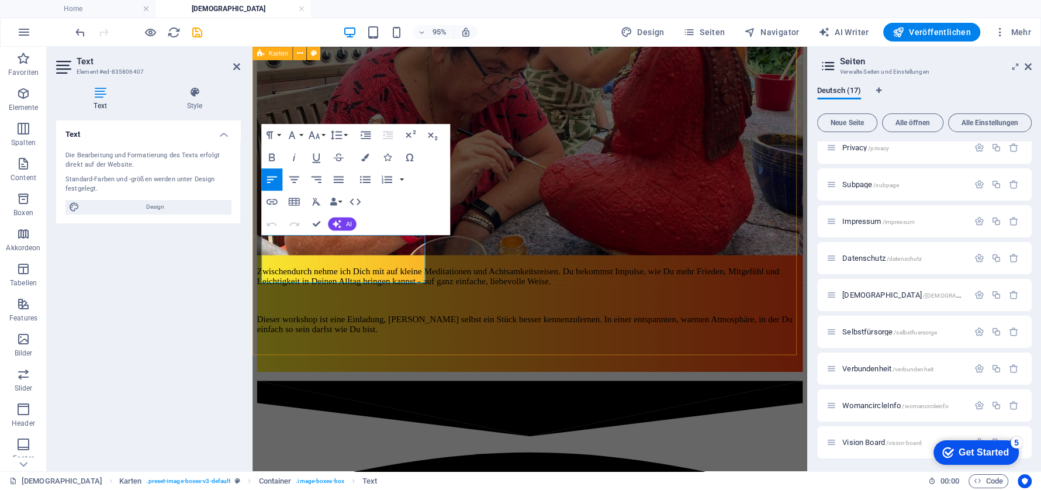
scroll to position [2807, 0]
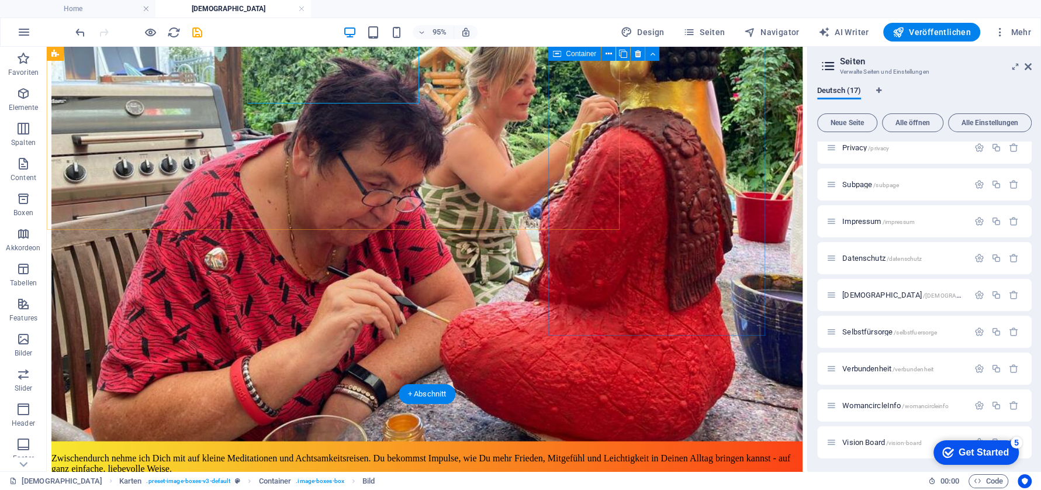
scroll to position [2948, 0]
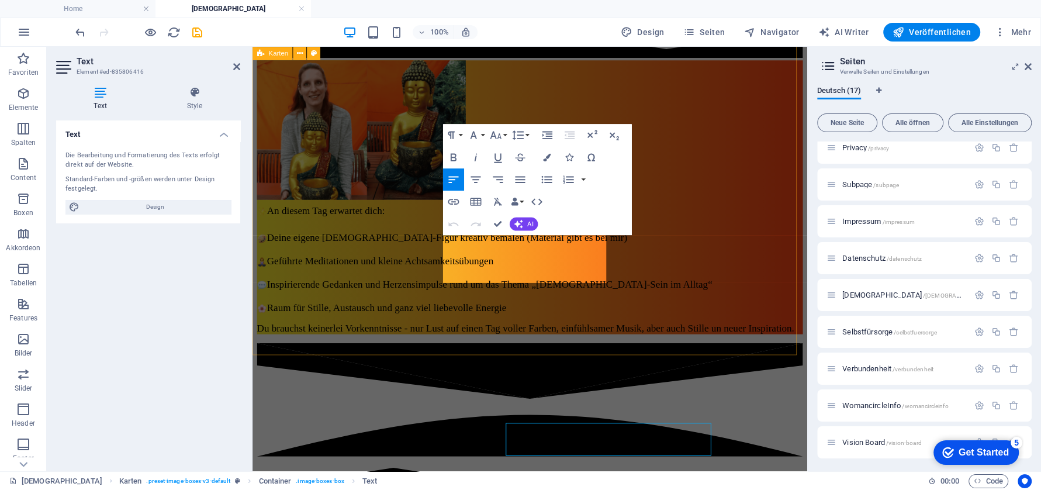
scroll to position [2807, 0]
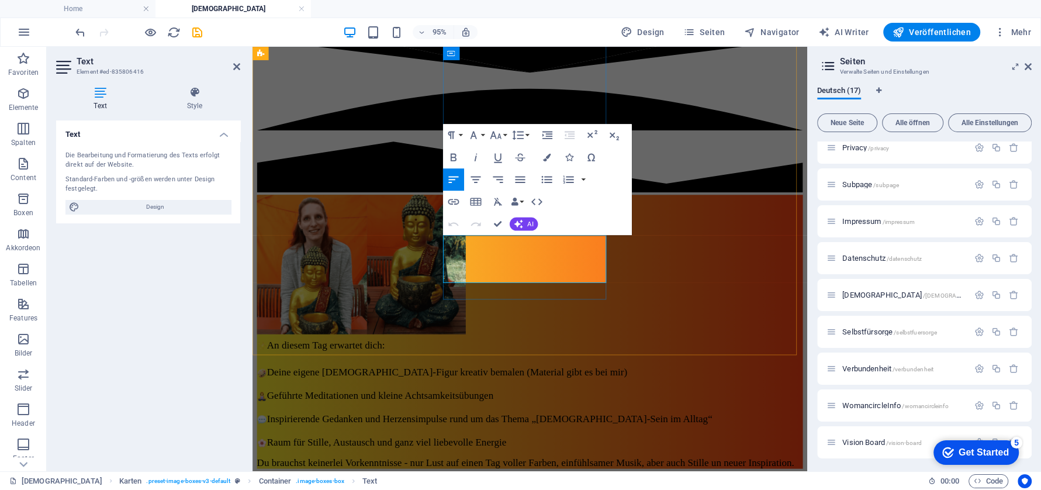
drag, startPoint x: 566, startPoint y: 258, endPoint x: 559, endPoint y: 264, distance: 9.1
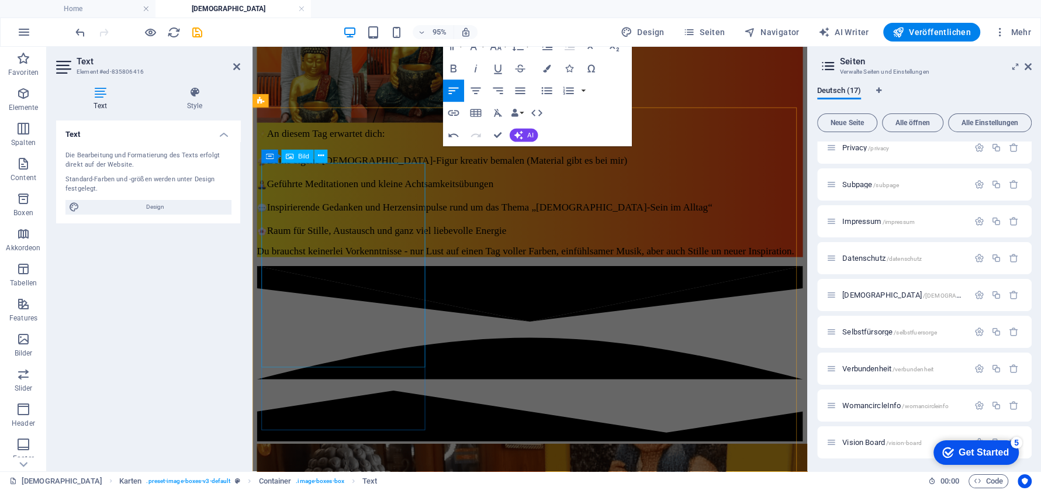
scroll to position [3026, 0]
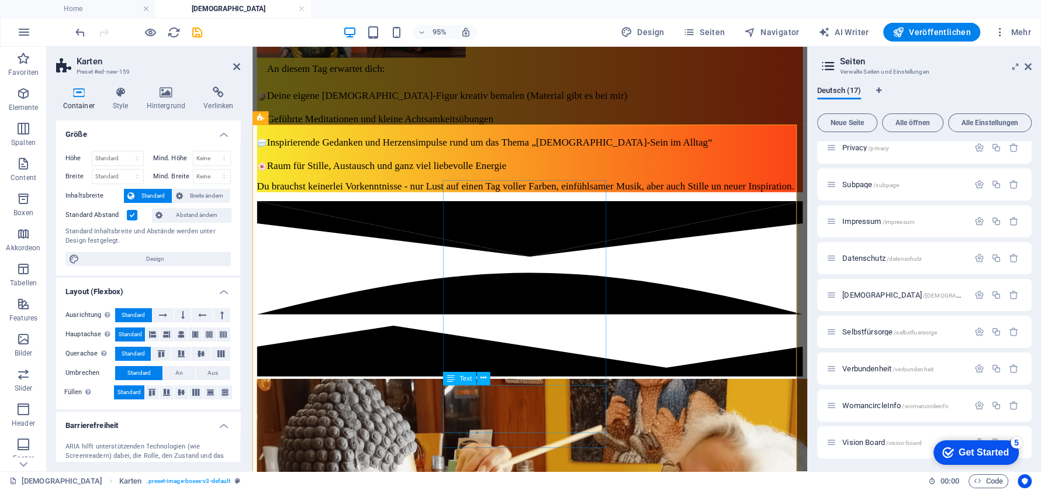
scroll to position [3099, 0]
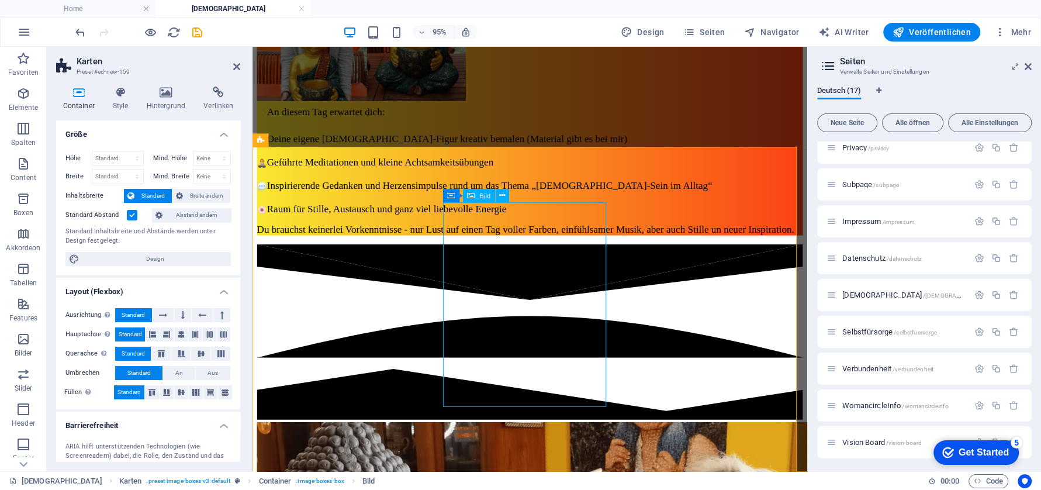
scroll to position [3026, 0]
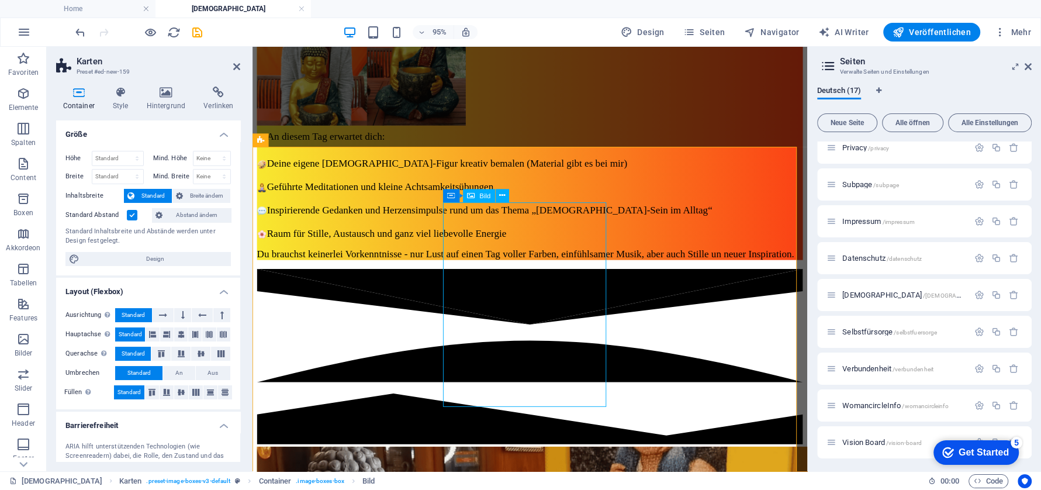
select select "%"
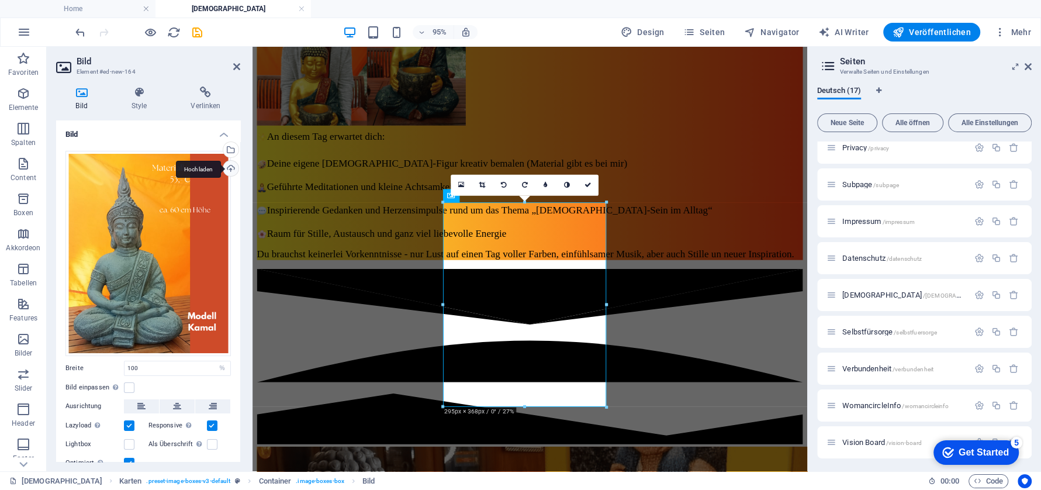
click at [229, 169] on div "Hochladen" at bounding box center [230, 170] width 18 height 18
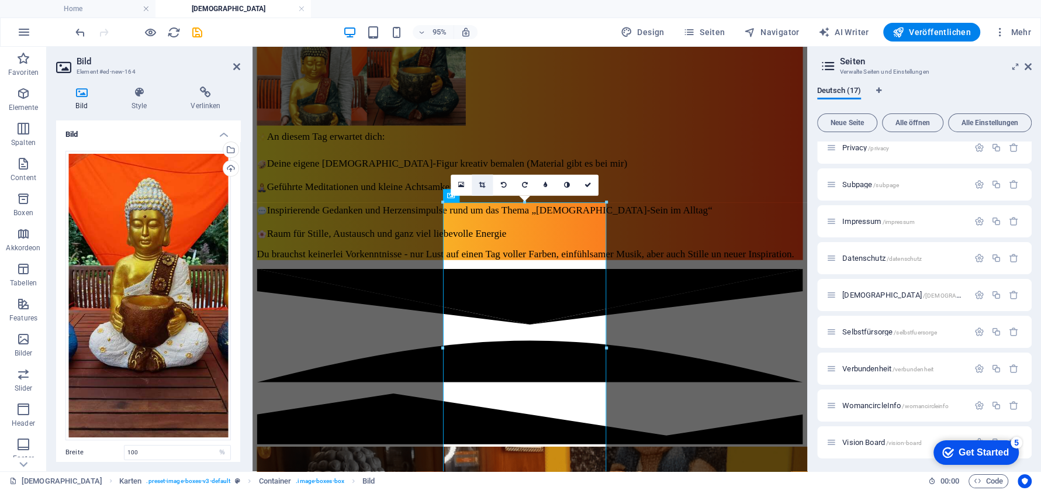
click at [482, 182] on icon at bounding box center [482, 185] width 6 height 6
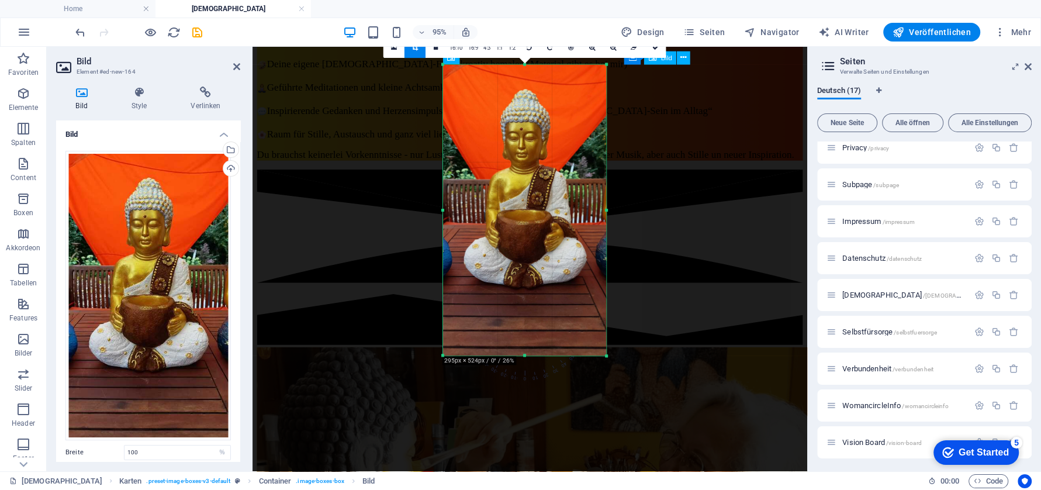
scroll to position [3172, 0]
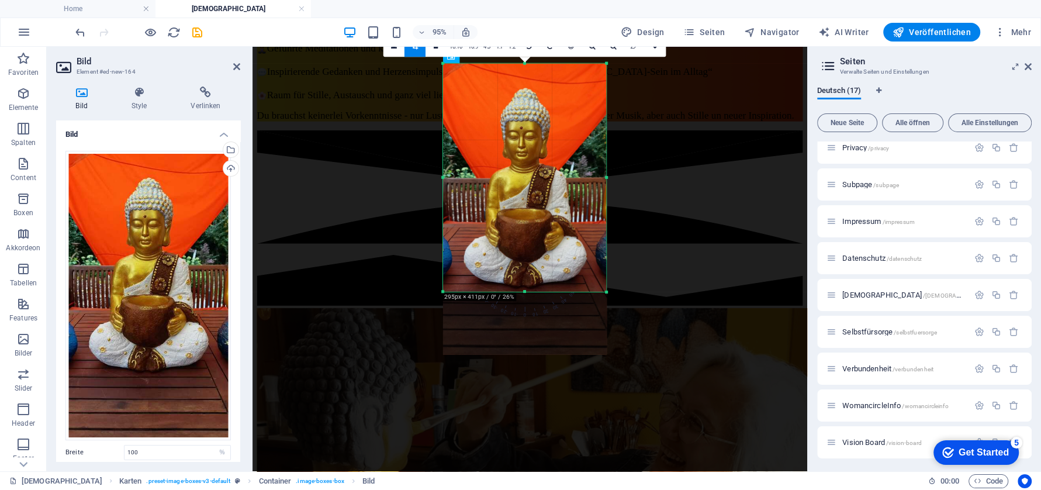
drag, startPoint x: 518, startPoint y: 352, endPoint x: 538, endPoint y: 286, distance: 69.0
click at [538, 286] on div "180 170 160 150 140 130 120 110 100 90 80 70 60 50 40 30 20 10 0 -10 -20 -30 -4…" at bounding box center [525, 177] width 164 height 228
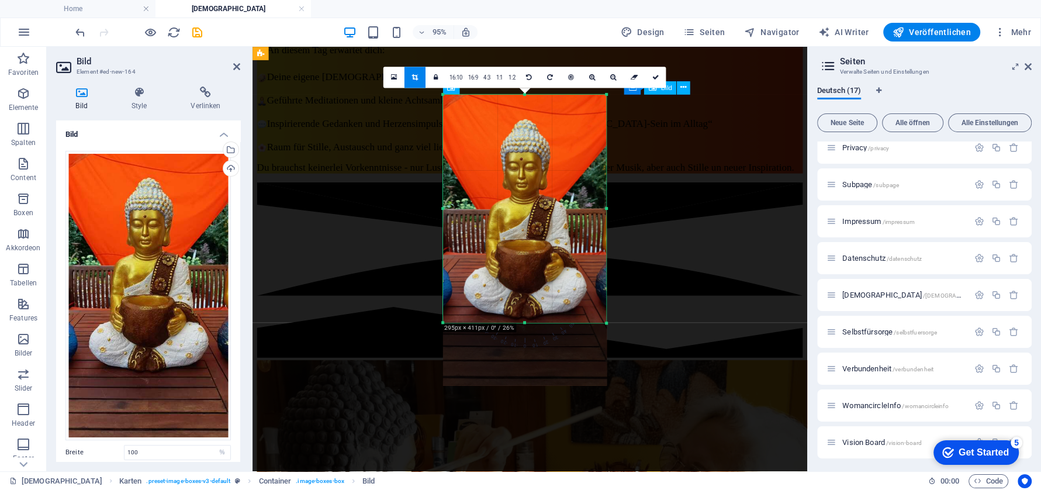
scroll to position [3099, 0]
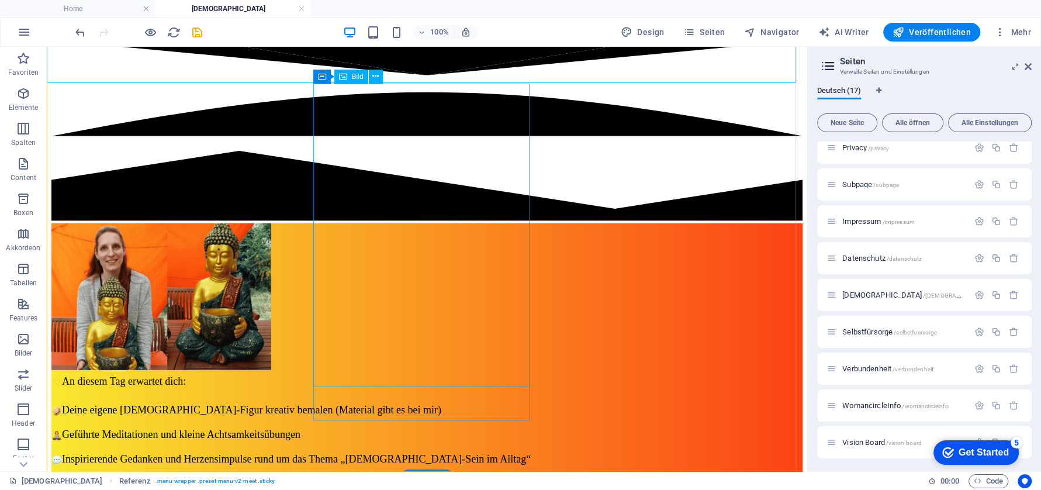
scroll to position [3387, 0]
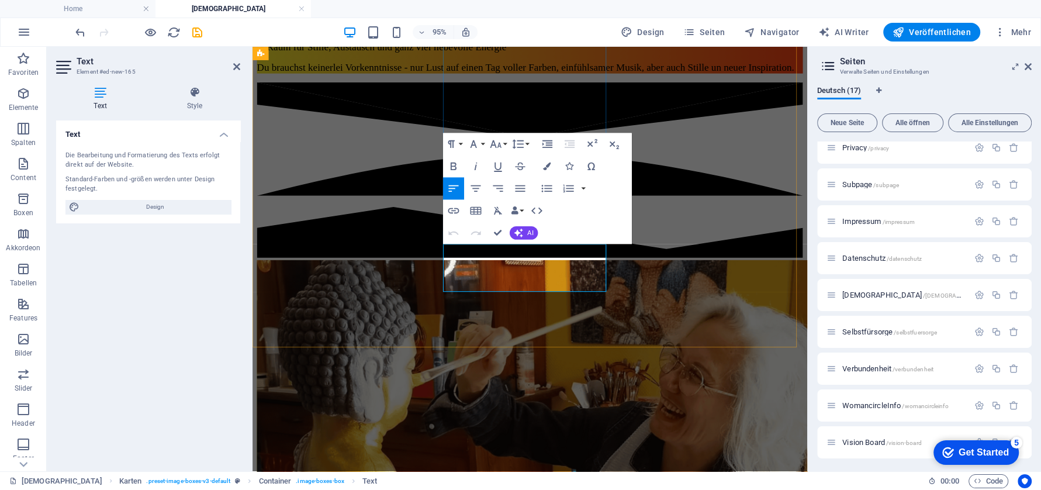
drag, startPoint x: 510, startPoint y: 282, endPoint x: 460, endPoint y: 274, distance: 50.9
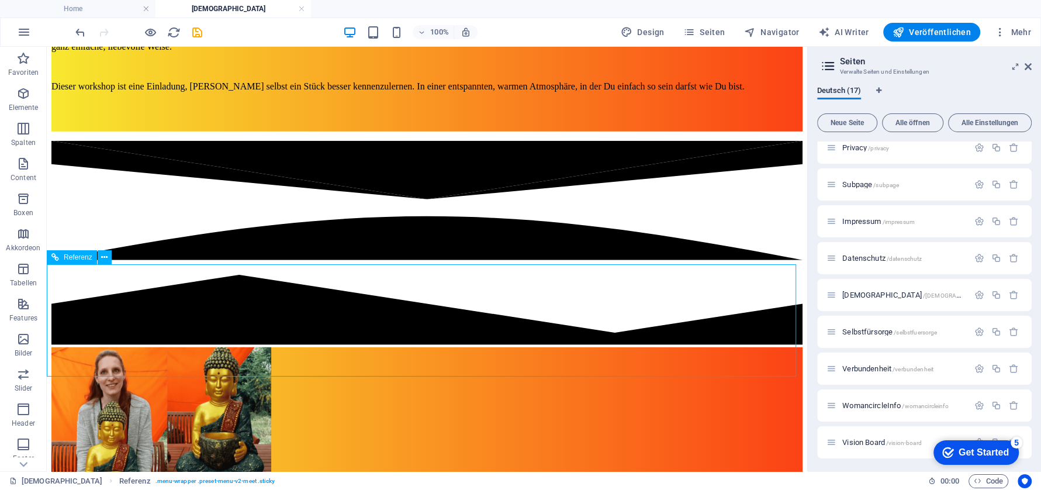
scroll to position [3167, 0]
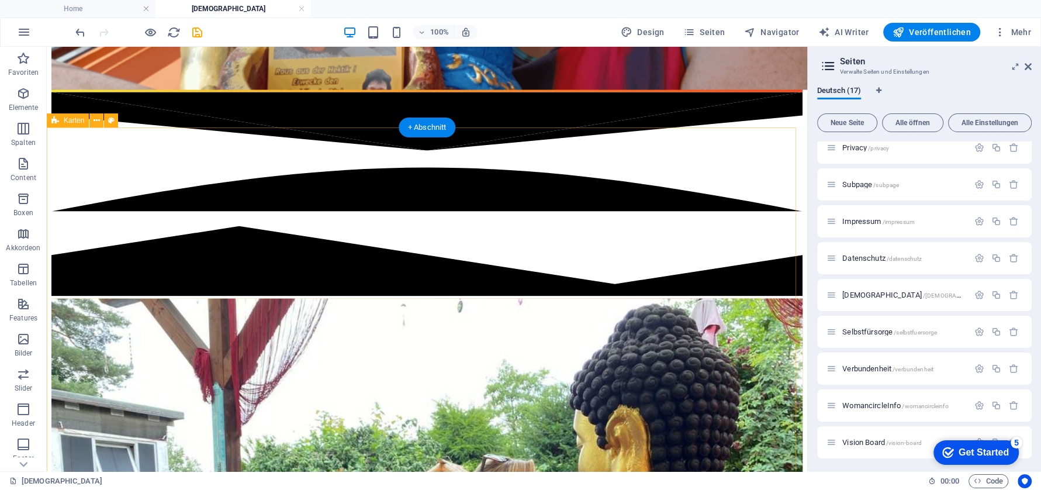
scroll to position [2364, 0]
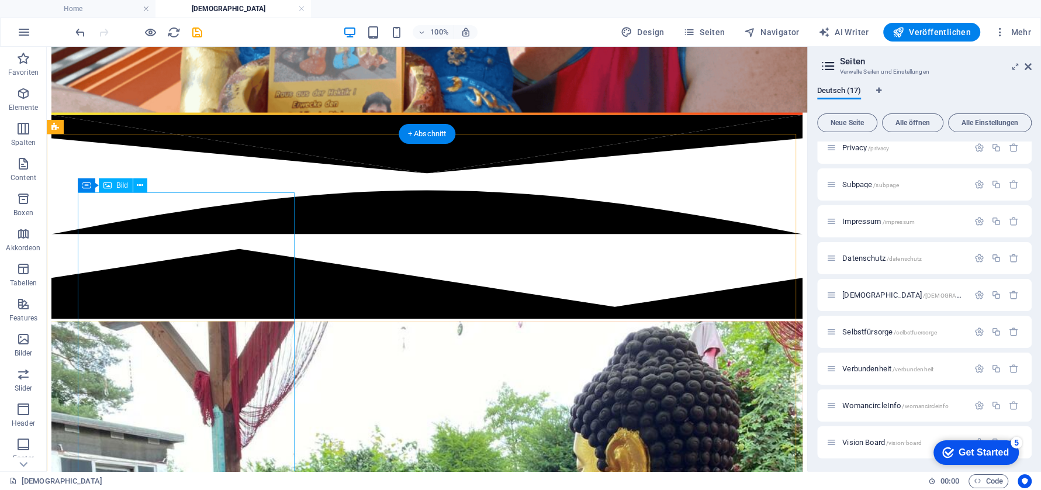
select select "%"
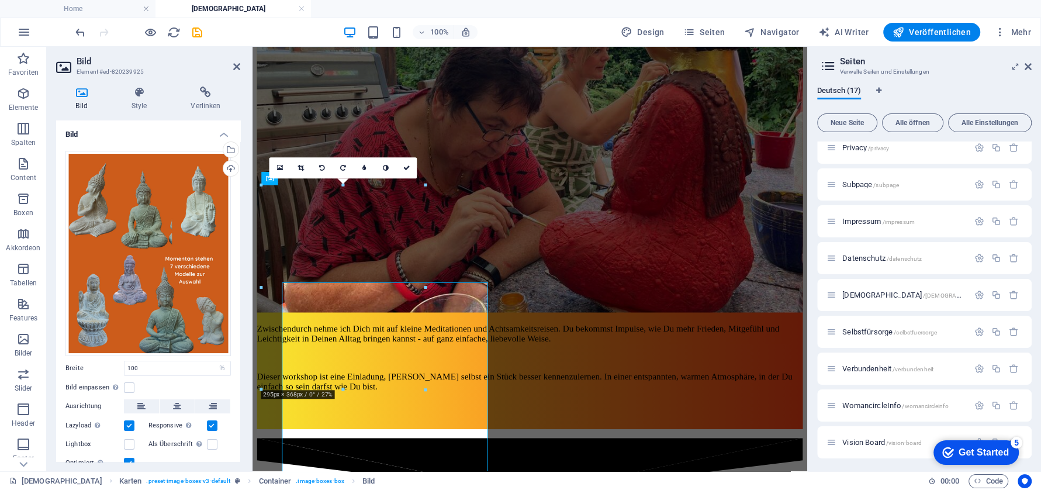
scroll to position [2262, 0]
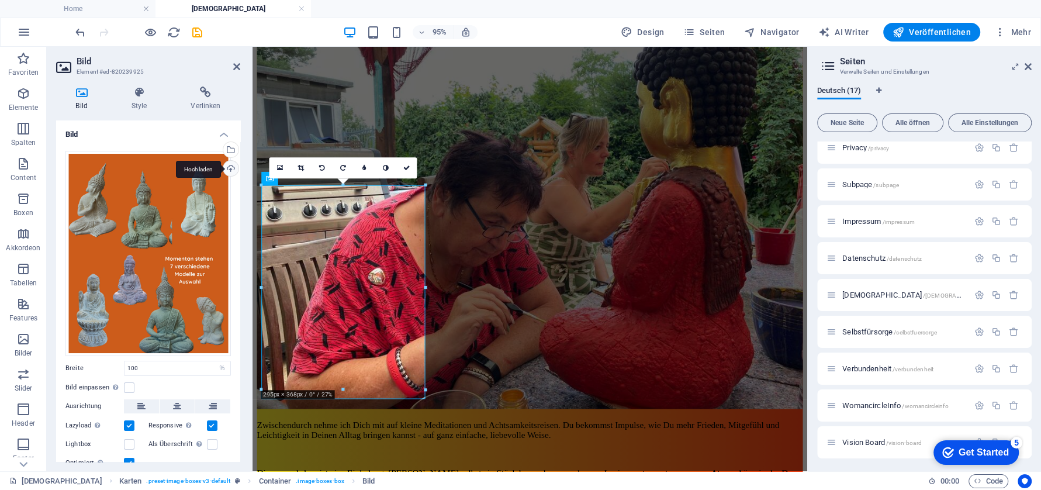
click at [226, 165] on div "Hochladen" at bounding box center [230, 170] width 18 height 18
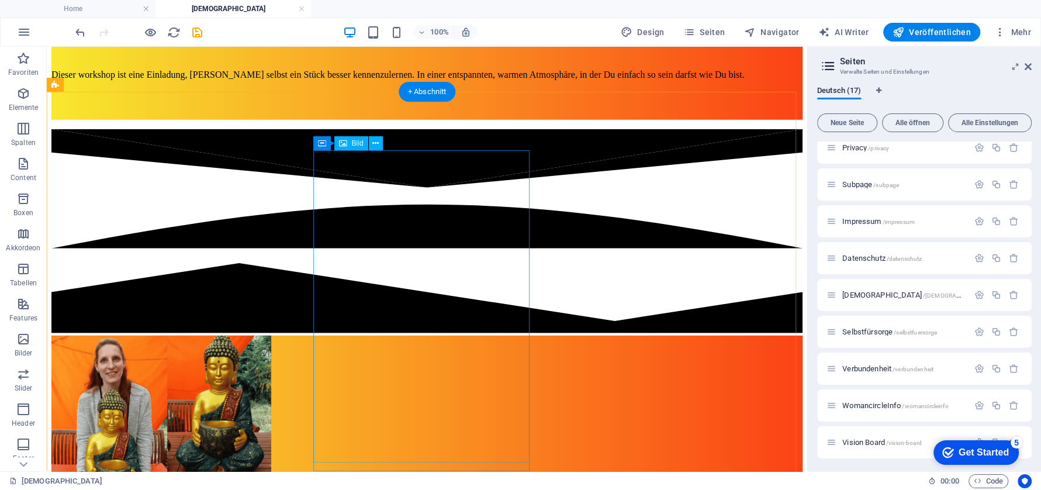
scroll to position [3314, 0]
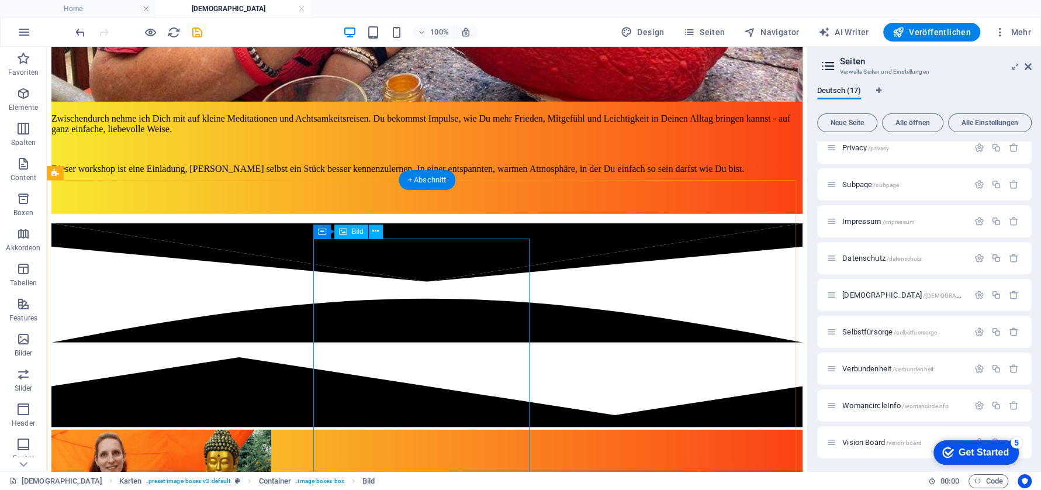
scroll to position [3167, 0]
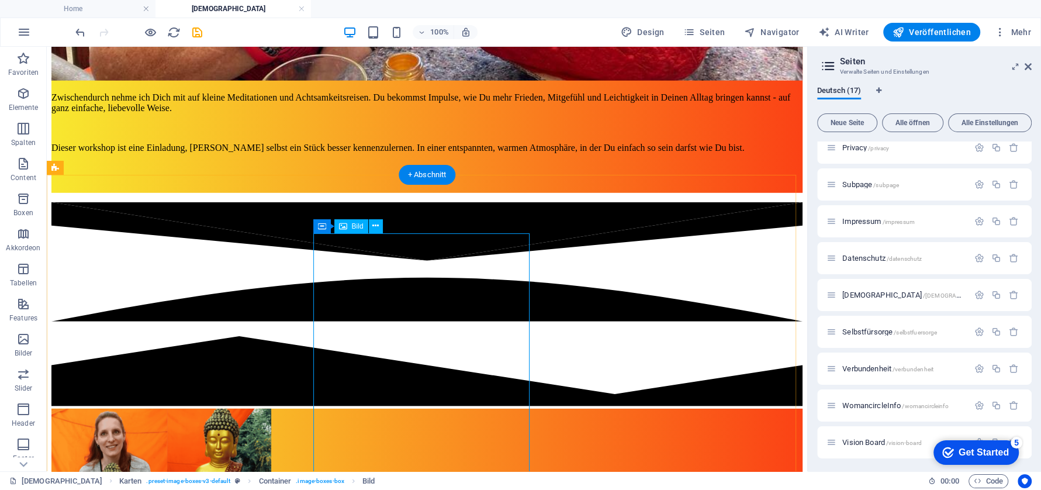
select select "%"
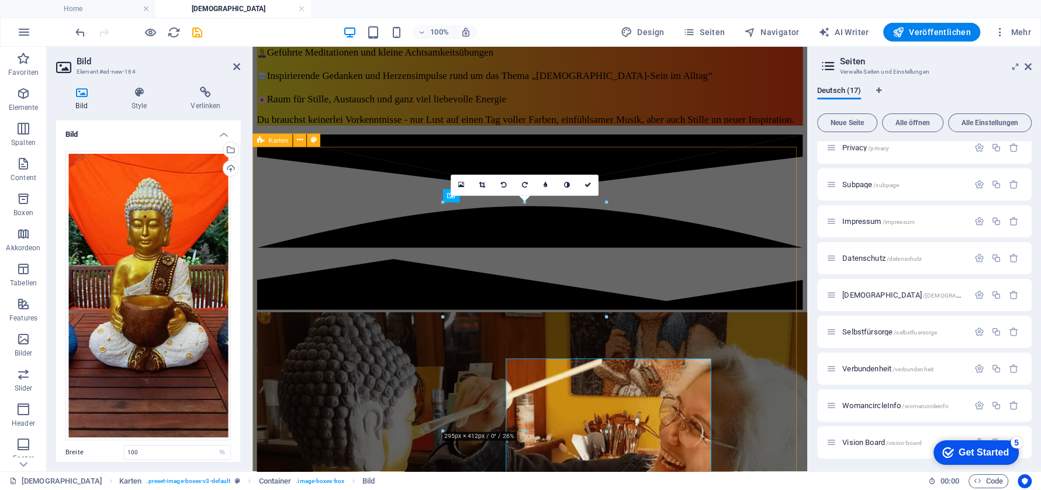
scroll to position [3026, 0]
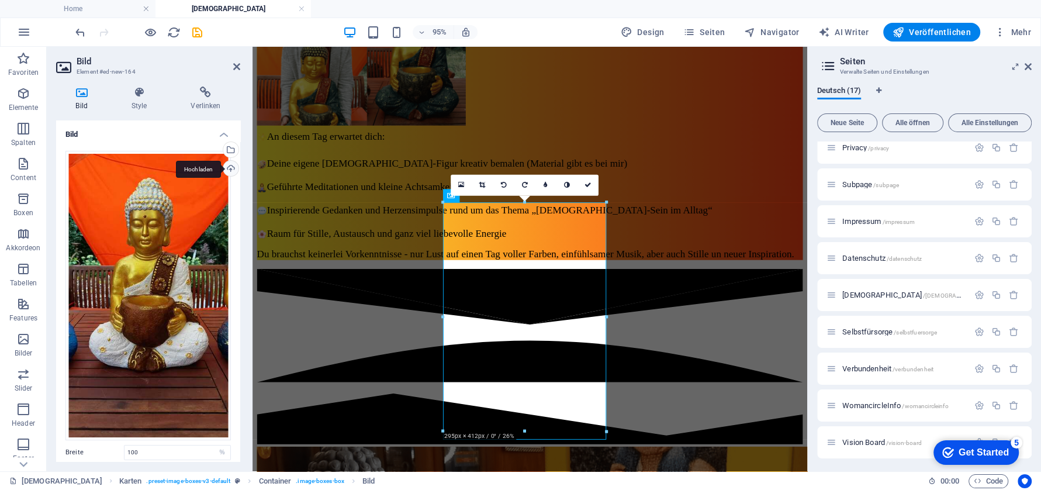
click at [229, 165] on div "Hochladen" at bounding box center [230, 170] width 18 height 18
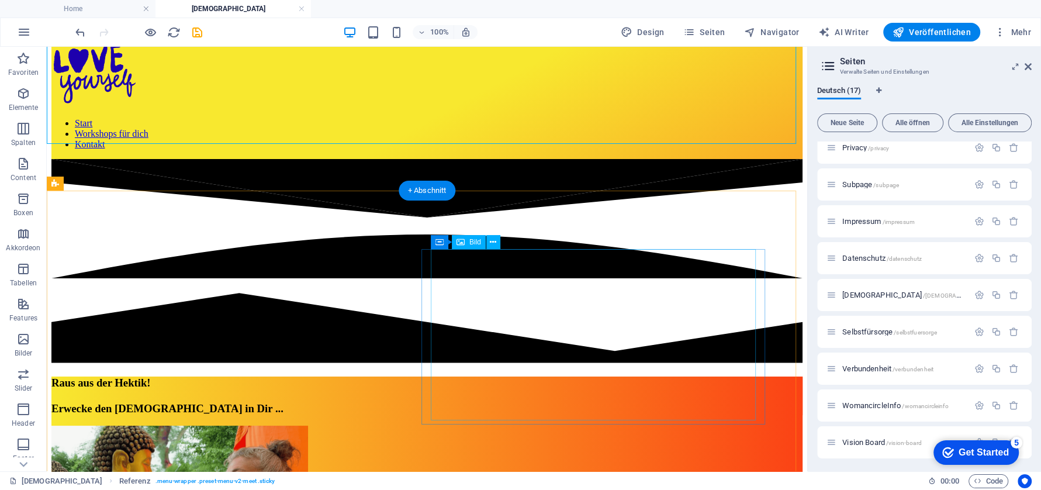
scroll to position [0, 0]
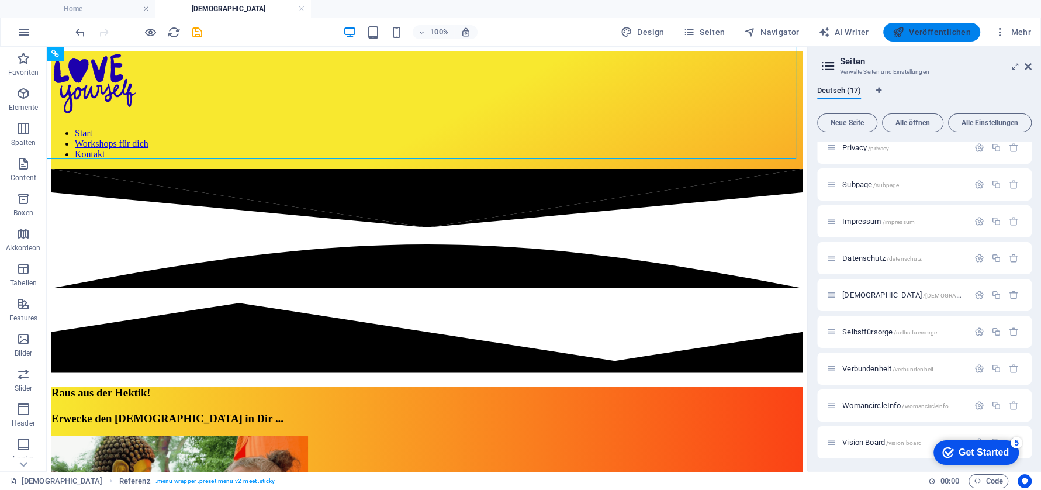
click at [949, 28] on span "Veröffentlichen" at bounding box center [932, 32] width 78 height 12
